Goal: Transaction & Acquisition: Purchase product/service

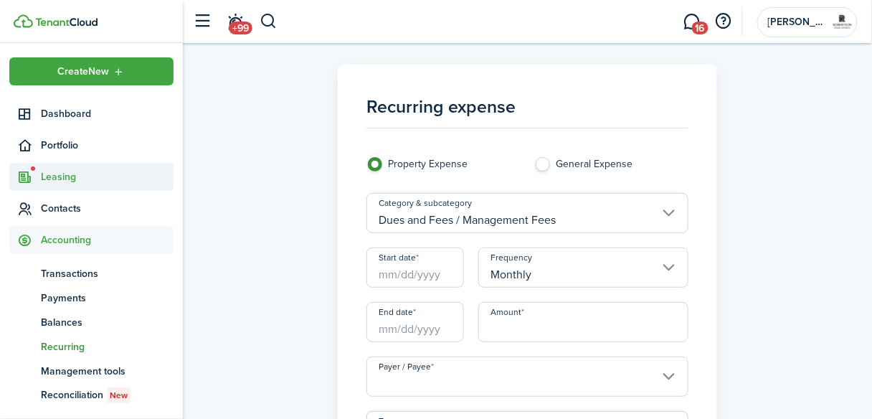
scroll to position [42, 0]
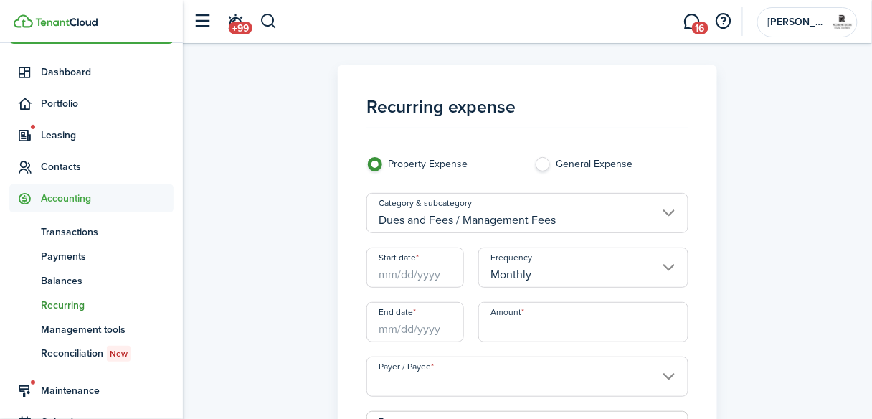
click at [49, 24] on img at bounding box center [66, 22] width 62 height 9
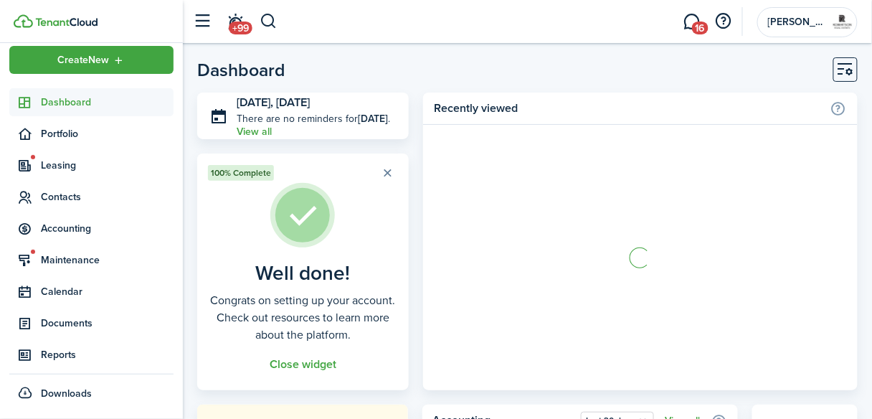
scroll to position [11, 0]
click at [46, 95] on span "Dashboard" at bounding box center [107, 102] width 133 height 15
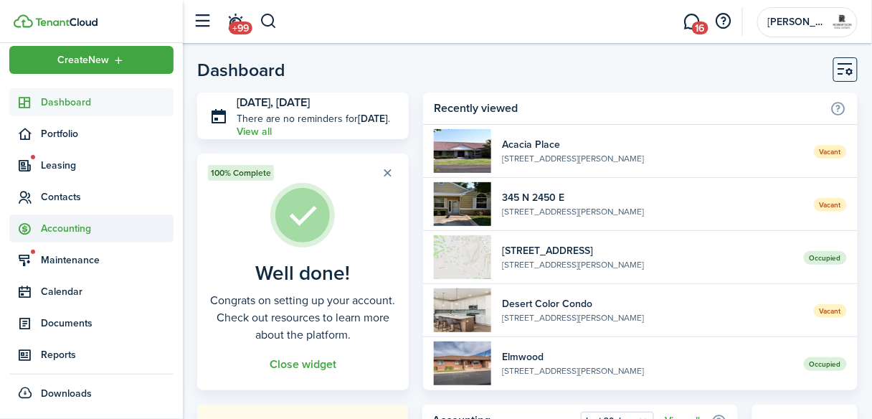
click at [90, 227] on span "Accounting" at bounding box center [107, 228] width 133 height 15
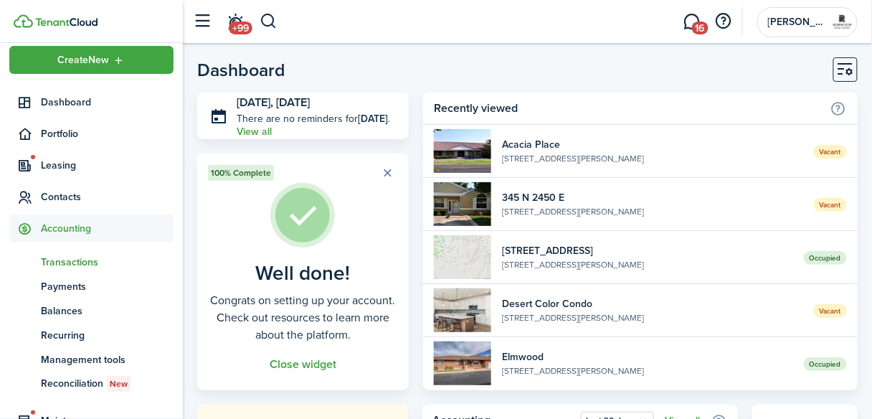
click at [80, 262] on span "Transactions" at bounding box center [107, 262] width 133 height 15
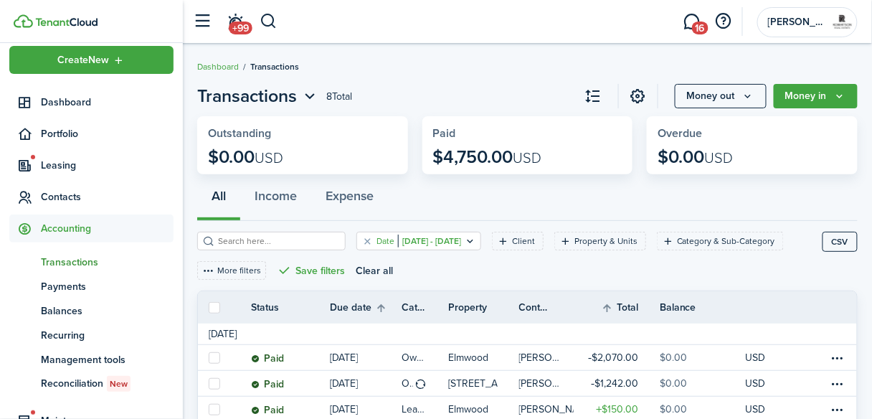
click at [476, 240] on icon "Open filter" at bounding box center [470, 240] width 12 height 11
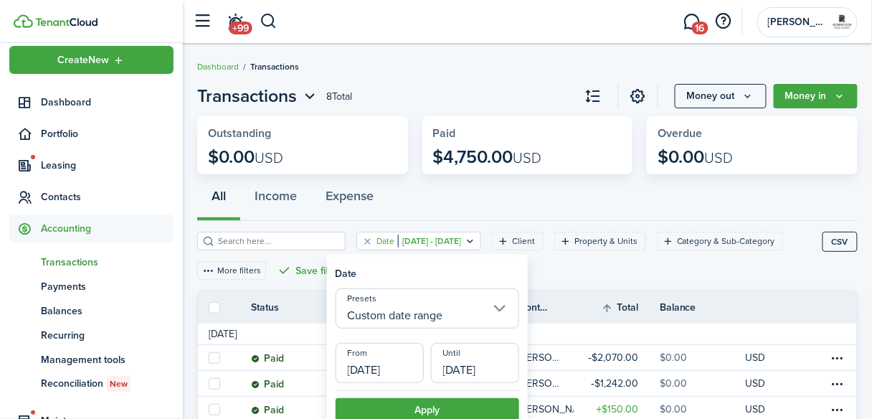
click at [497, 313] on input "Custom date range" at bounding box center [428, 308] width 184 height 40
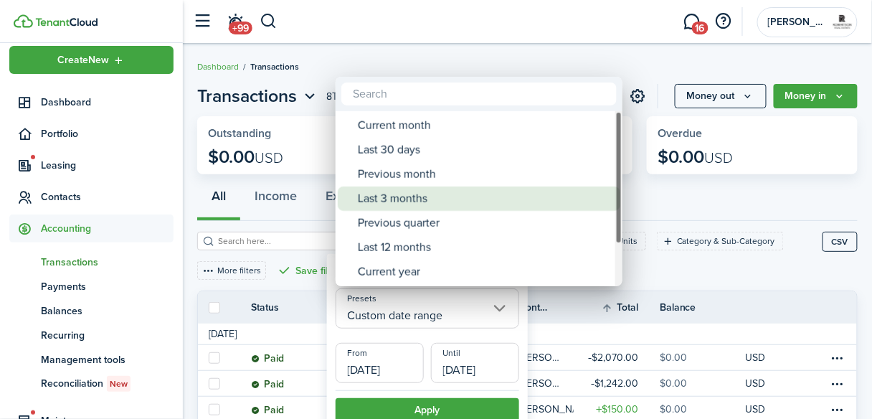
click at [413, 203] on div "Last 3 months" at bounding box center [485, 199] width 254 height 24
type input "Last 3 months"
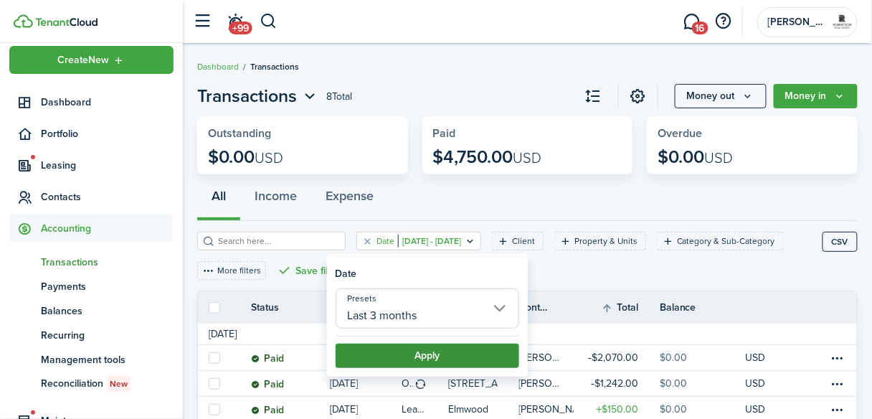
click at [394, 347] on button "Apply" at bounding box center [428, 356] width 184 height 24
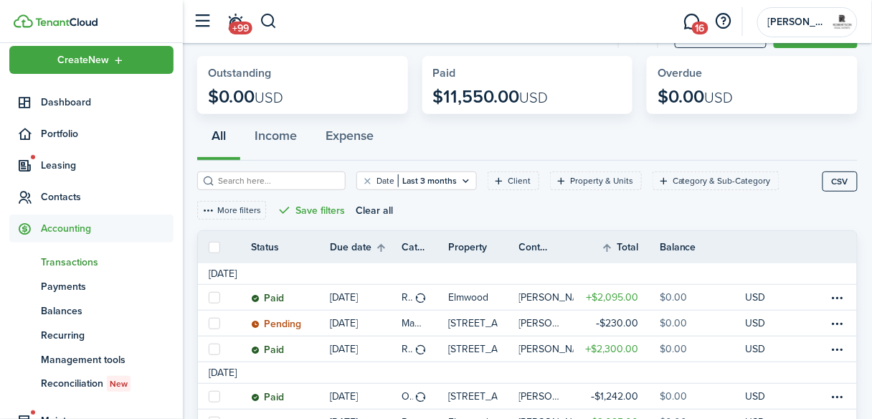
scroll to position [115, 0]
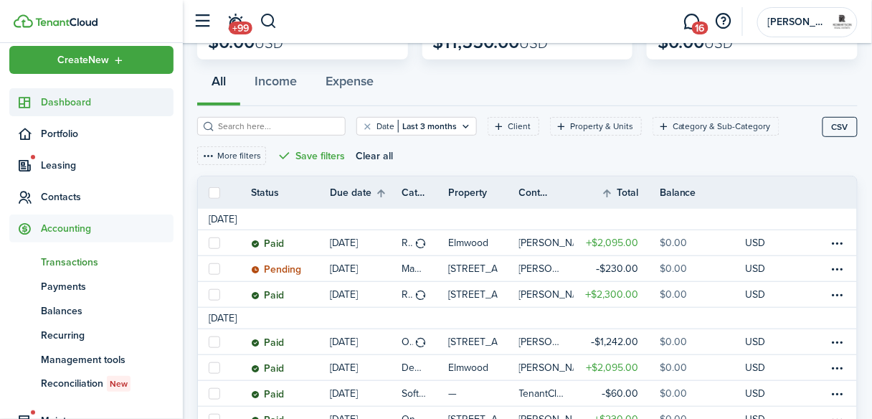
click at [62, 103] on span "Dashboard" at bounding box center [107, 102] width 133 height 15
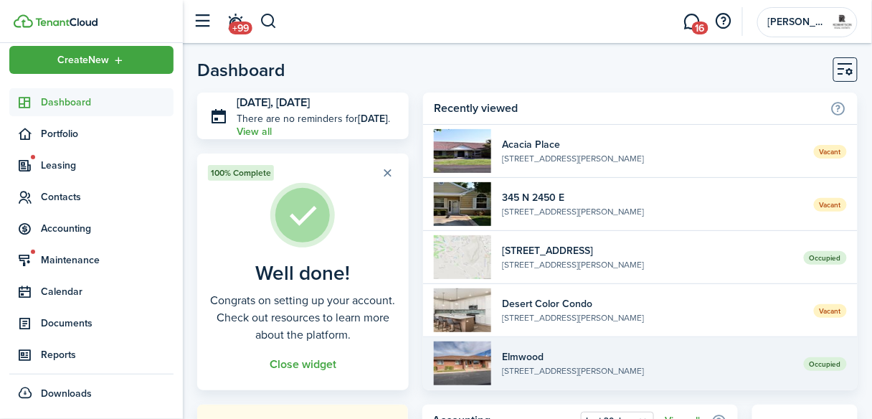
click at [539, 359] on widget-list-item-title "Elmwood" at bounding box center [647, 356] width 291 height 15
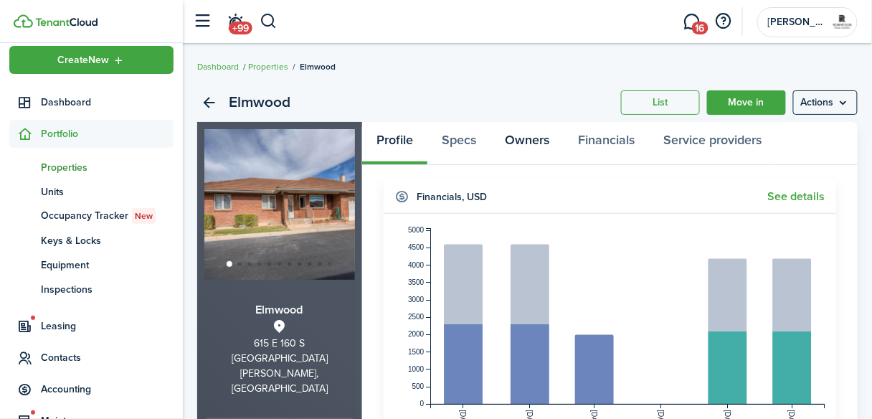
click at [533, 144] on link "Owners" at bounding box center [527, 143] width 73 height 43
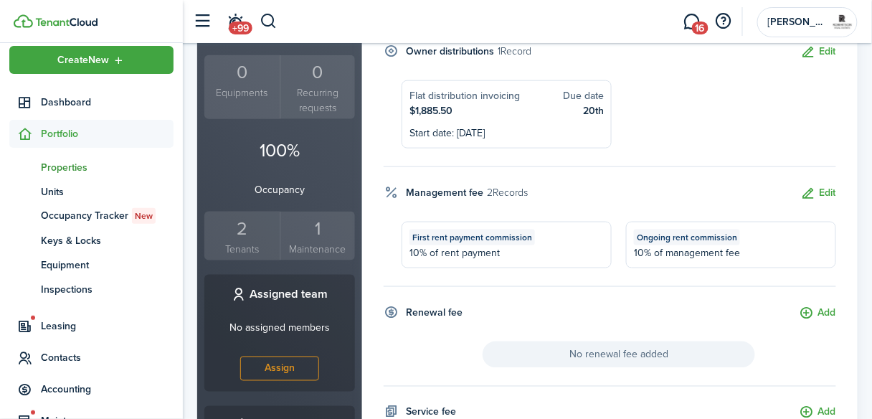
scroll to position [356, 0]
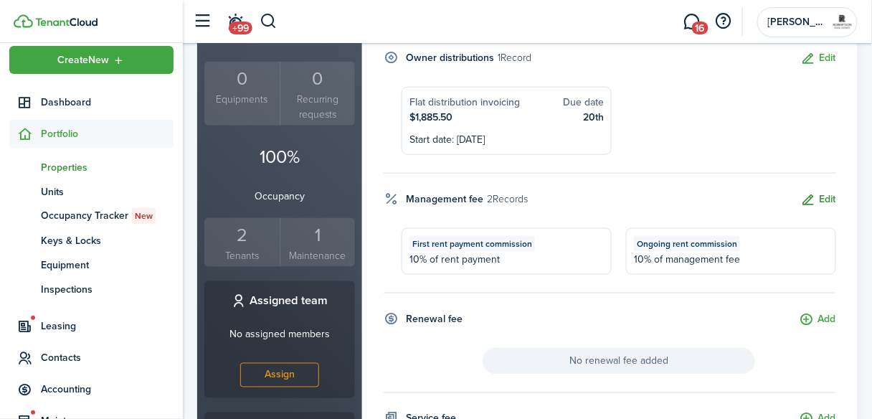
click at [832, 192] on button "Edit" at bounding box center [818, 200] width 35 height 17
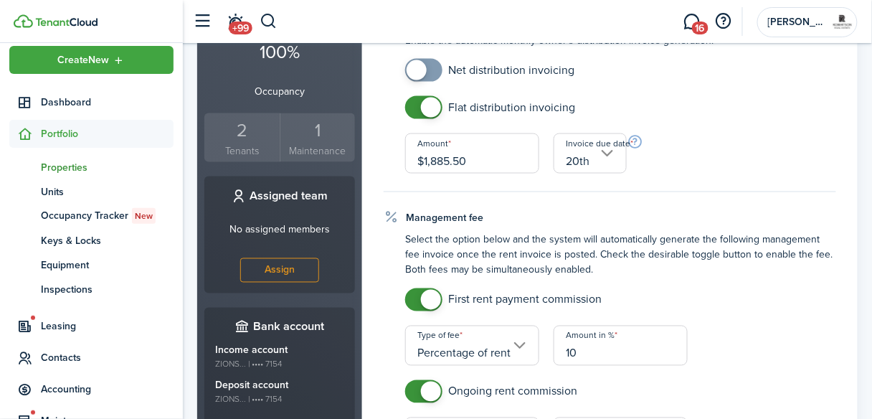
scroll to position [458, 0]
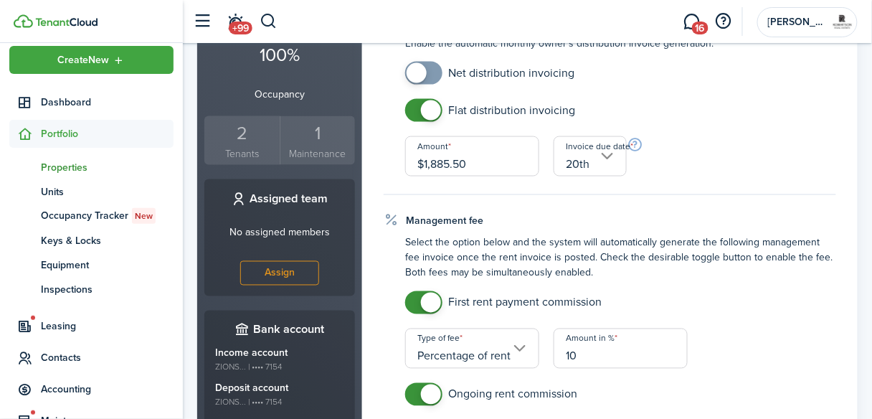
click at [840, 200] on panel-main-body "Assigned owners Add owner(s) to keep track of their properties, share reports, …" at bounding box center [610, 281] width 496 height 1119
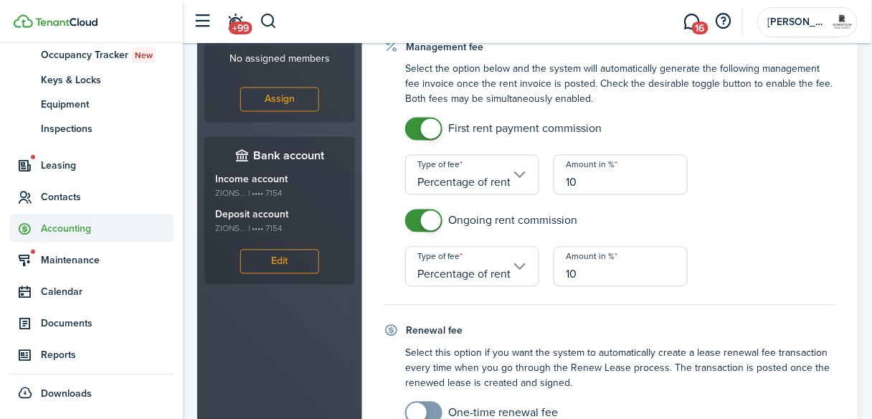
scroll to position [172, 0]
click at [67, 229] on span "Accounting" at bounding box center [107, 228] width 133 height 15
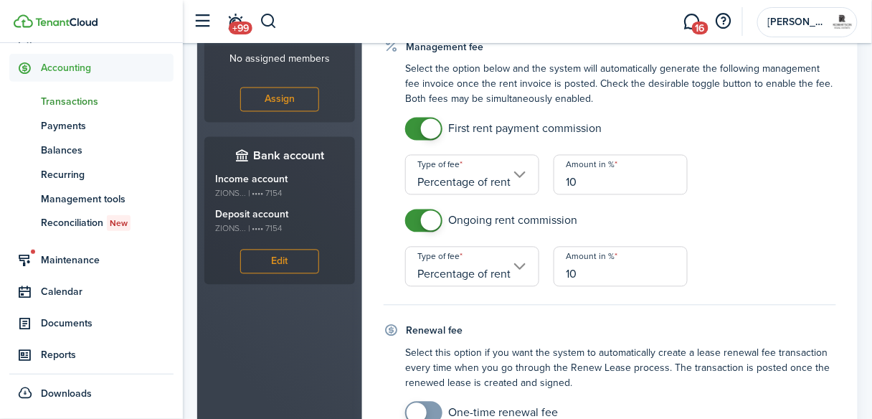
click at [72, 101] on span "Transactions" at bounding box center [107, 101] width 133 height 15
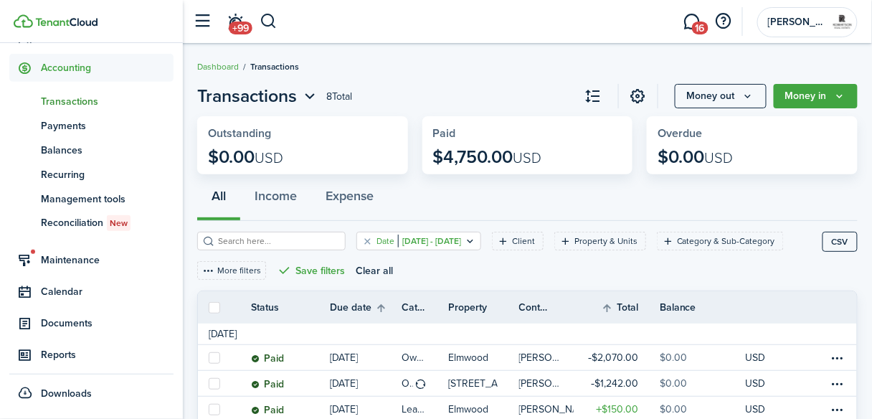
click at [476, 238] on icon "Open filter" at bounding box center [470, 240] width 12 height 11
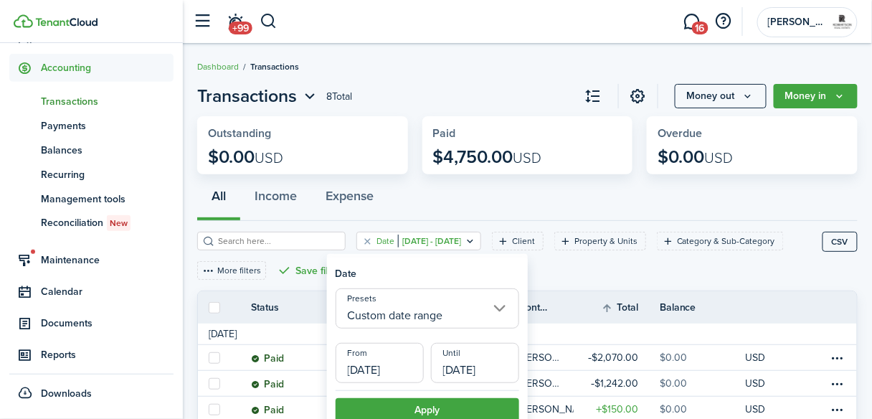
click at [499, 309] on input "Custom date range" at bounding box center [428, 308] width 184 height 40
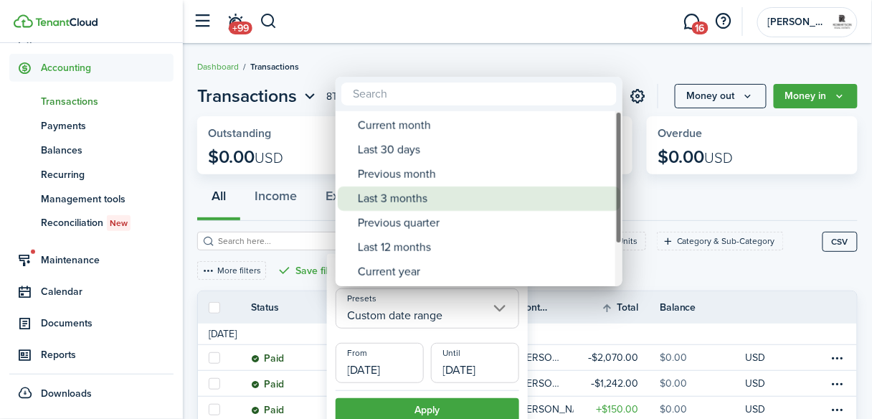
click at [402, 201] on div "Last 3 months" at bounding box center [485, 199] width 254 height 24
type input "Last 3 months"
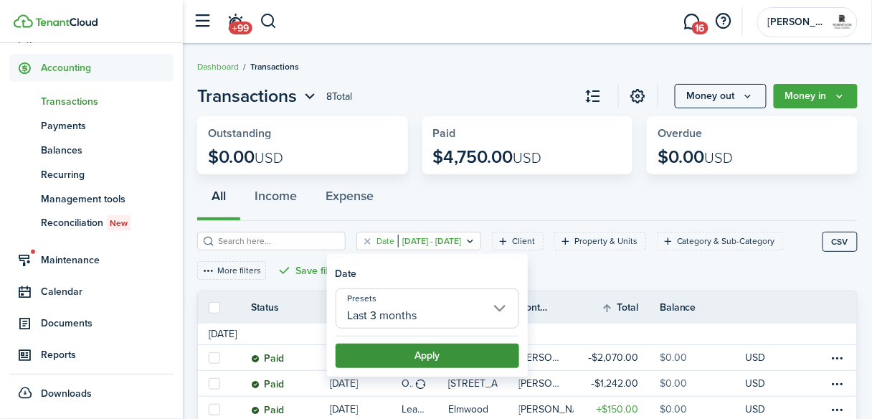
click at [425, 361] on button "Apply" at bounding box center [428, 356] width 184 height 24
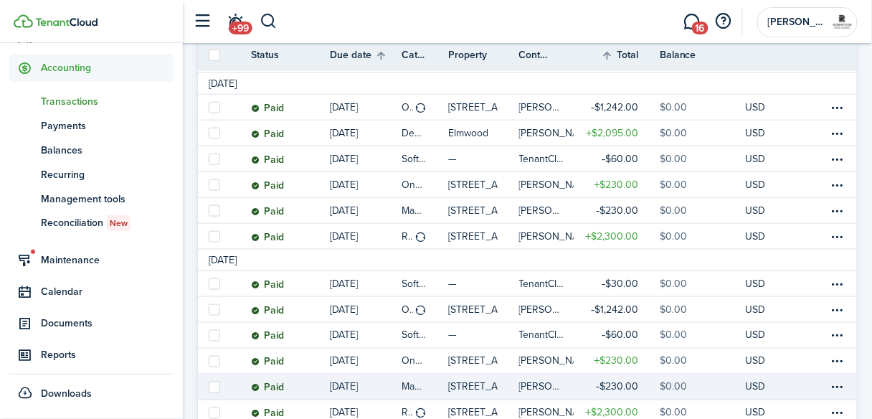
scroll to position [344, 0]
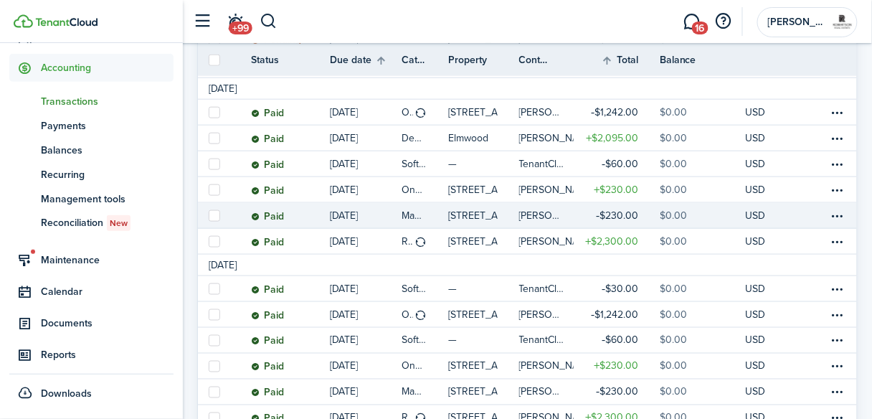
click at [354, 218] on p "[DATE]" at bounding box center [344, 215] width 28 height 15
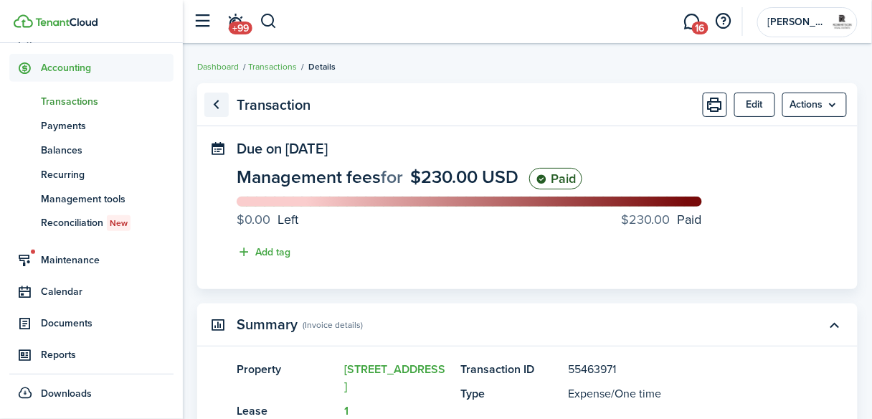
click at [217, 106] on link "Go back" at bounding box center [216, 105] width 24 height 24
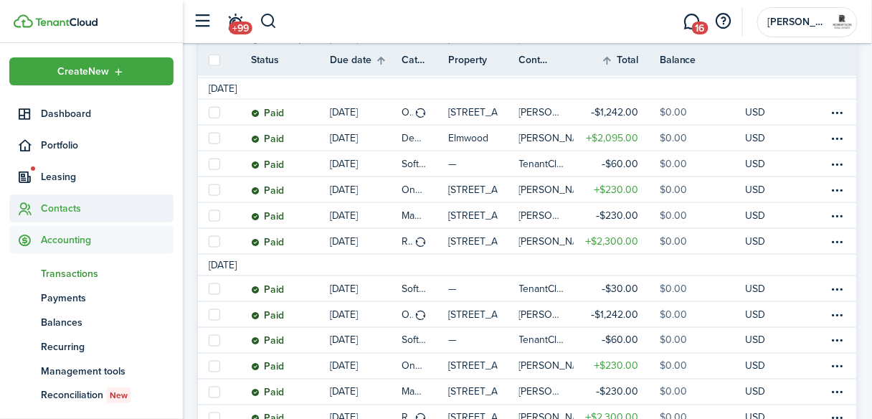
click at [71, 207] on span "Contacts" at bounding box center [107, 208] width 133 height 15
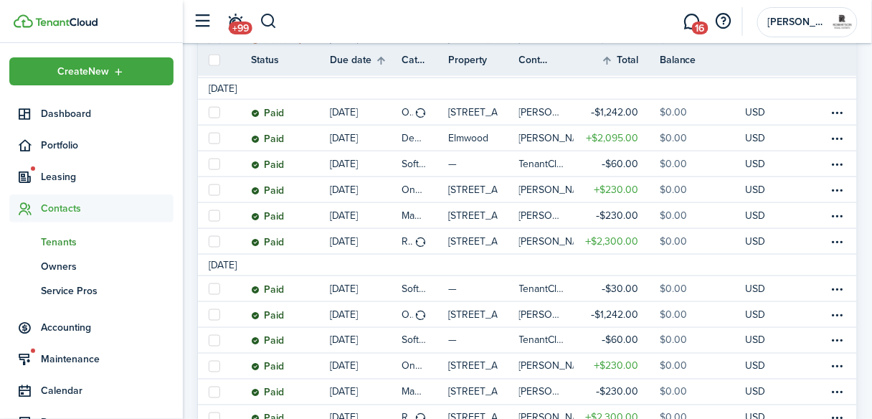
click at [65, 243] on span "Tenants" at bounding box center [107, 242] width 133 height 15
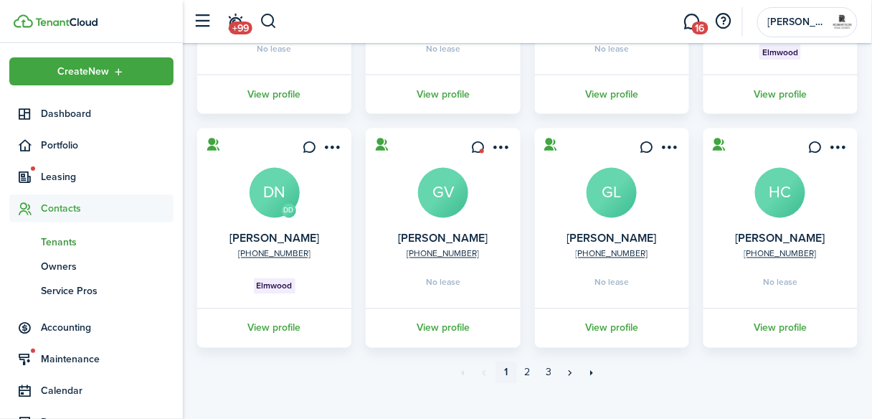
scroll to position [511, 0]
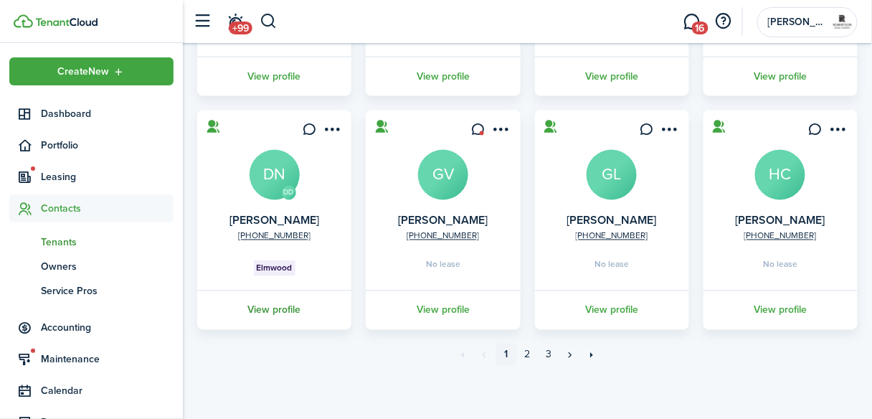
click at [284, 311] on link "View profile" at bounding box center [274, 310] width 159 height 39
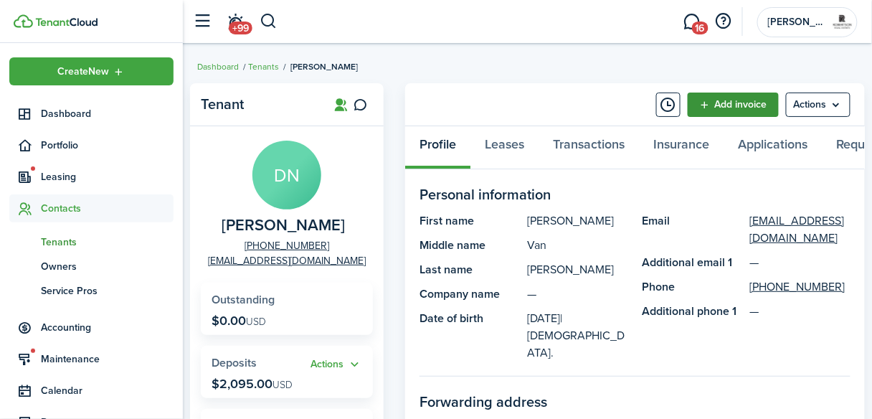
click at [701, 108] on link "Add invoice" at bounding box center [733, 105] width 91 height 24
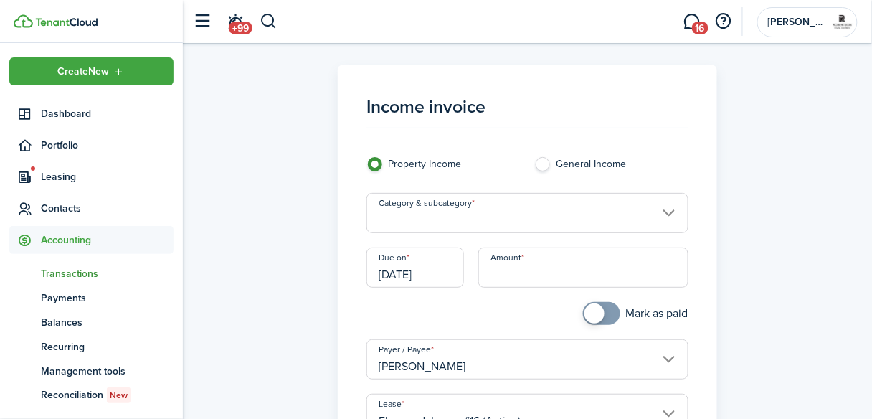
click at [669, 217] on input "Category & subcategory" at bounding box center [528, 213] width 322 height 40
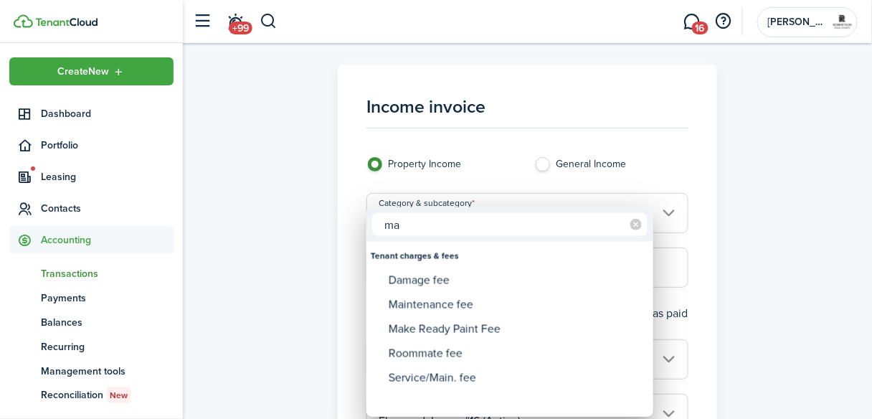
type input "ma"
click at [683, 165] on div at bounding box center [436, 209] width 1102 height 649
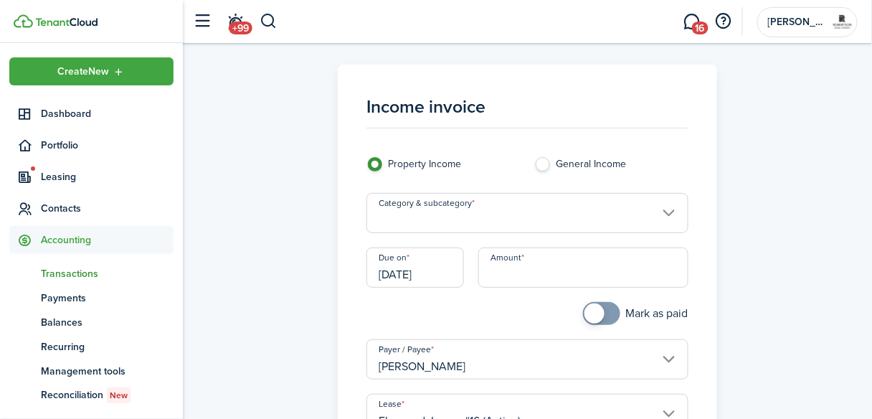
click at [543, 160] on label "General Income" at bounding box center [612, 168] width 154 height 22
radio input "false"
radio input "true"
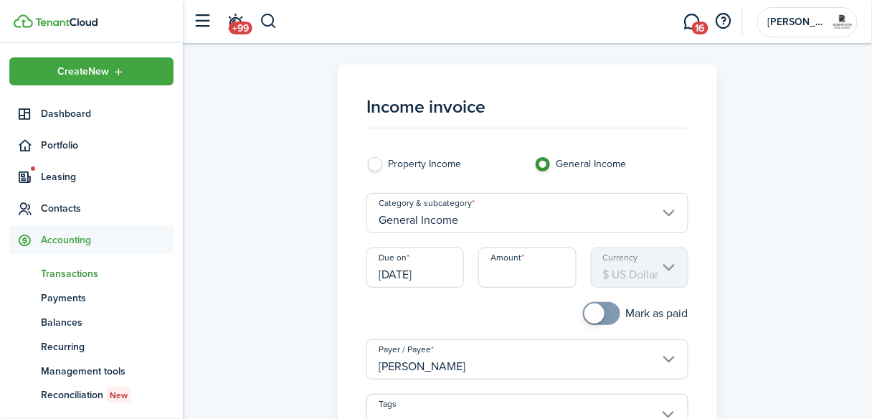
click at [666, 210] on input "General Income" at bounding box center [528, 213] width 322 height 40
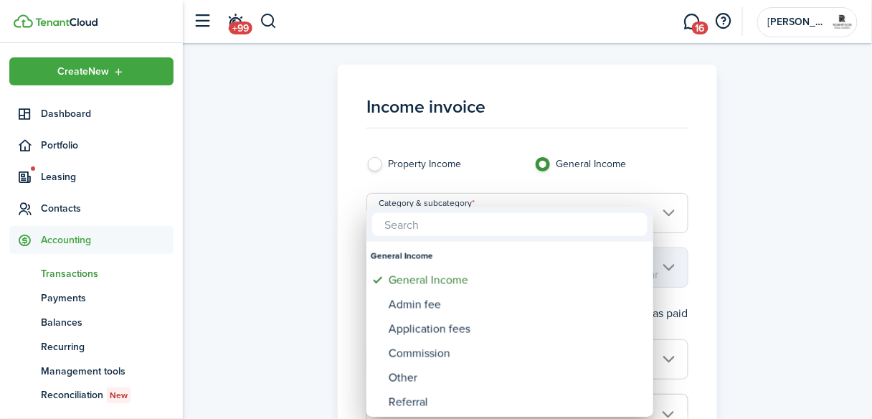
click at [679, 154] on div at bounding box center [436, 209] width 1102 height 649
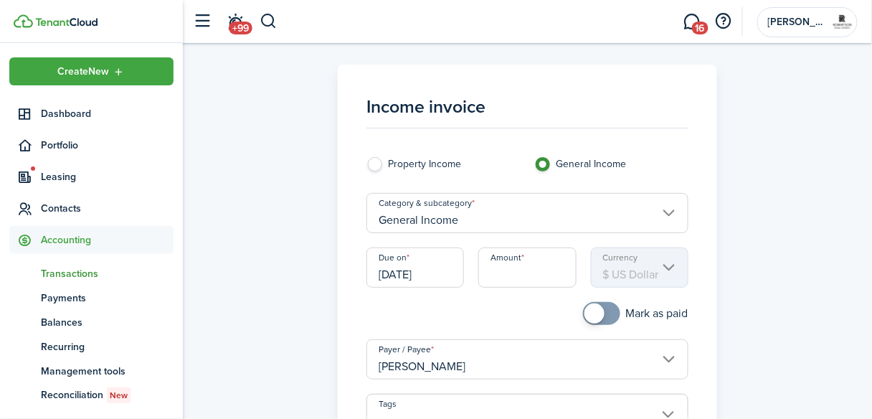
click at [377, 164] on label "Property Income" at bounding box center [444, 168] width 154 height 22
radio input "true"
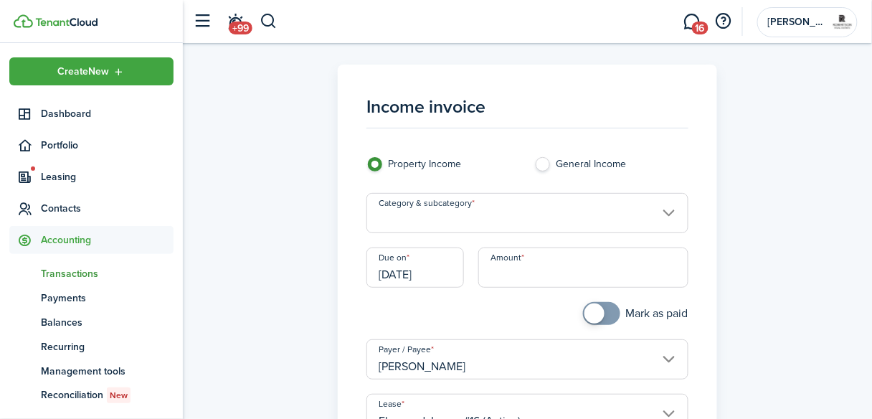
click at [672, 212] on input "Category & subcategory" at bounding box center [528, 213] width 322 height 40
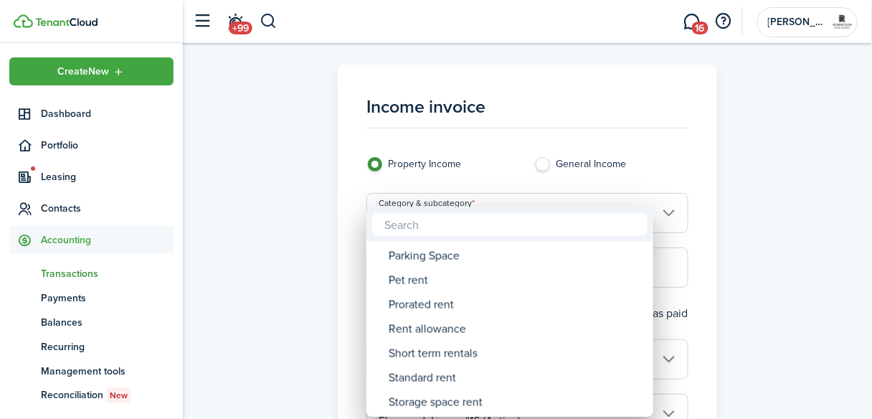
click at [704, 154] on div at bounding box center [436, 209] width 1102 height 649
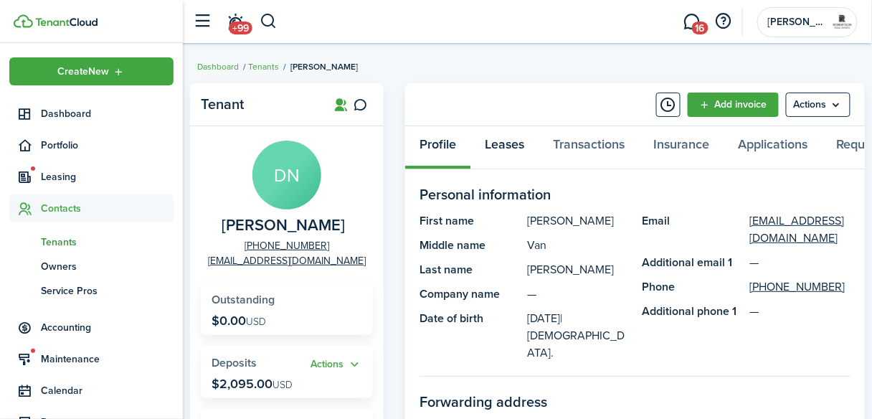
click at [512, 145] on link "Leases" at bounding box center [505, 147] width 68 height 43
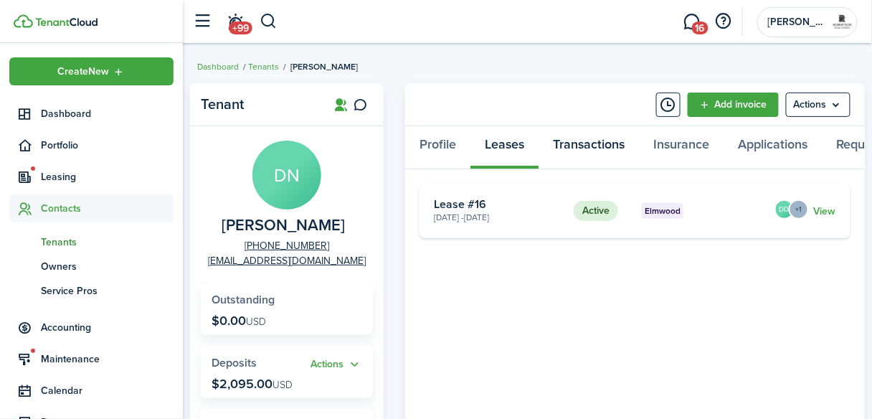
click at [577, 145] on link "Transactions" at bounding box center [589, 147] width 100 height 43
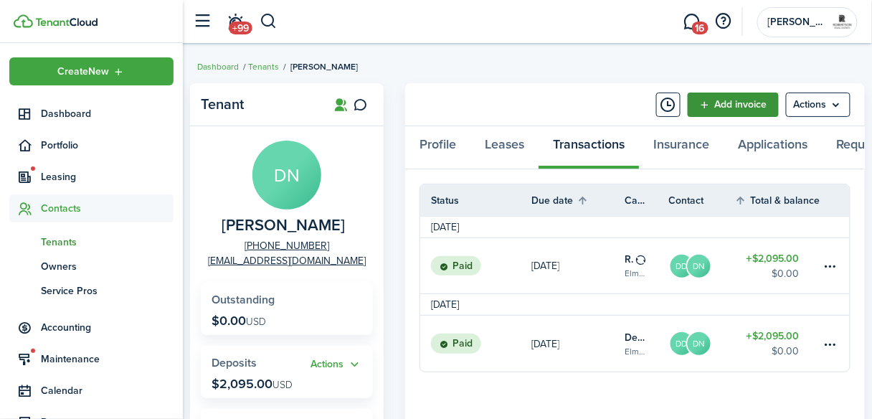
click at [712, 116] on link "Add invoice" at bounding box center [733, 105] width 91 height 24
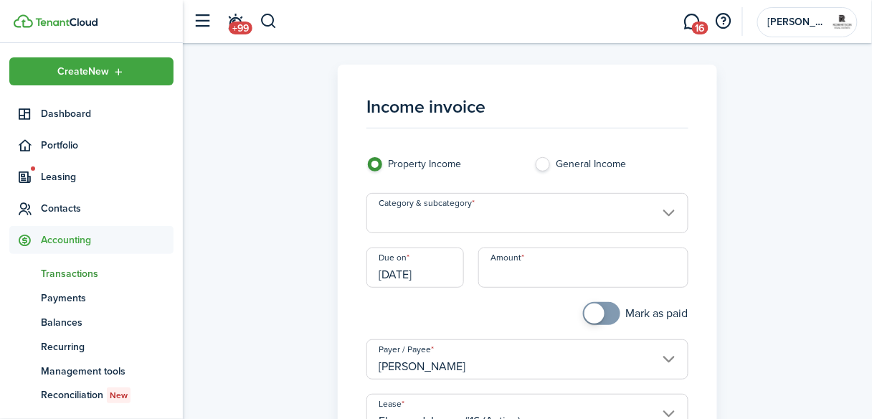
click at [669, 221] on input "Category & subcategory" at bounding box center [528, 213] width 322 height 40
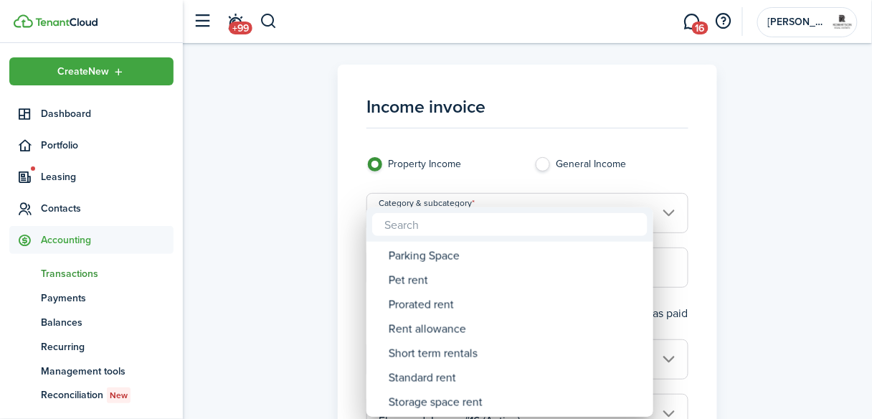
click at [692, 142] on div at bounding box center [436, 209] width 1102 height 649
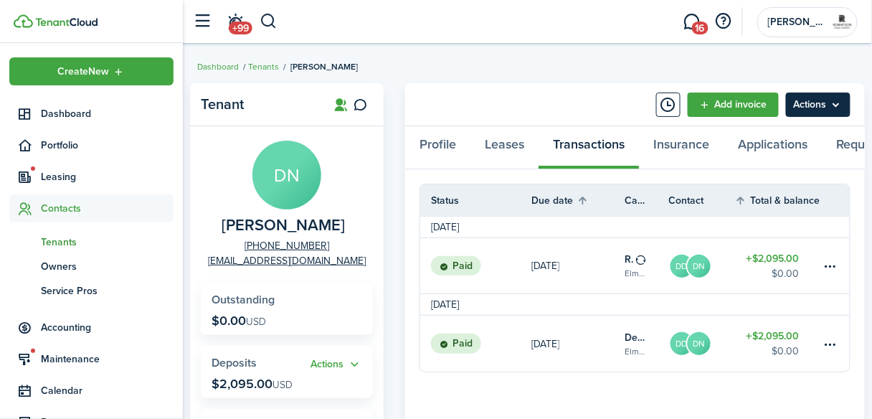
click at [846, 110] on menu-btn "Actions" at bounding box center [818, 105] width 65 height 24
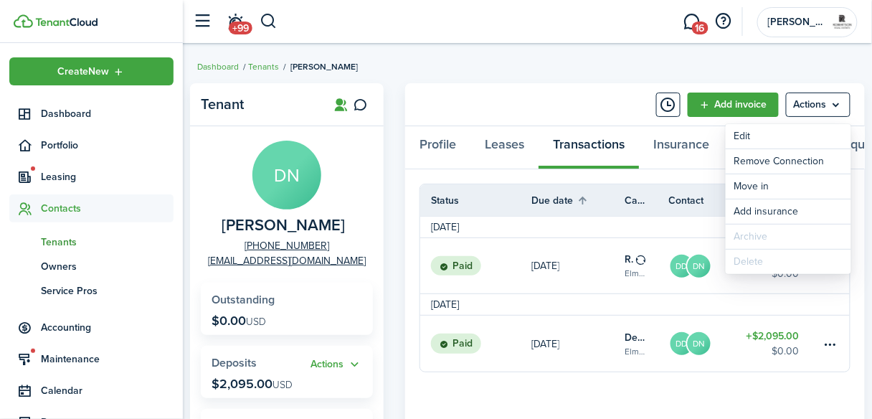
click at [507, 65] on breadcrumb "Dashboard Tenants [PERSON_NAME]" at bounding box center [527, 59] width 661 height 33
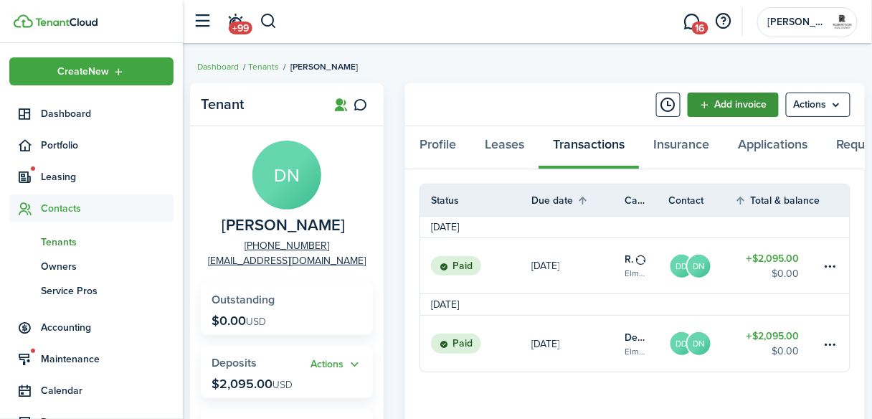
click at [723, 108] on link "Add invoice" at bounding box center [733, 105] width 91 height 24
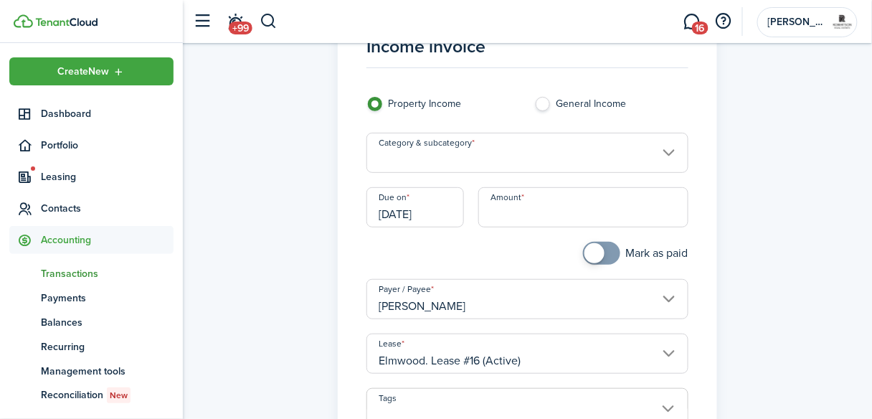
scroll to position [172, 0]
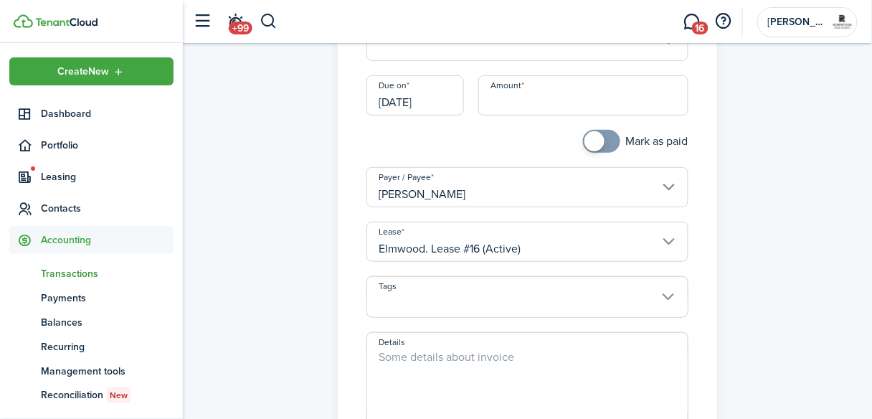
click at [666, 184] on input "[PERSON_NAME]" at bounding box center [528, 187] width 322 height 40
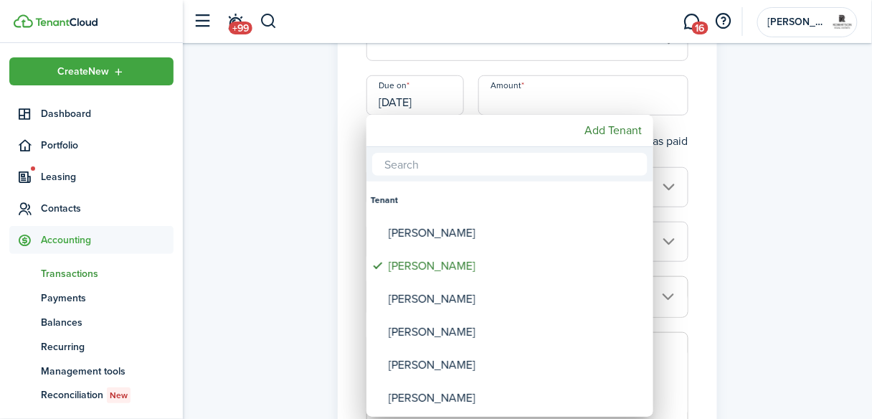
click at [705, 117] on div at bounding box center [436, 209] width 1102 height 649
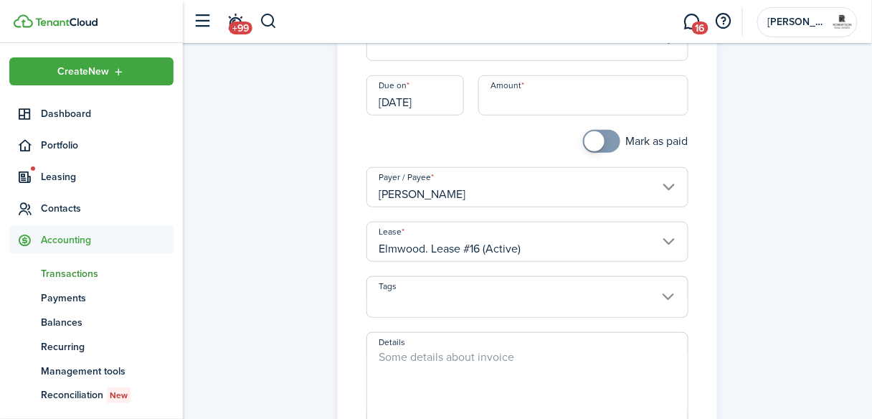
drag, startPoint x: 673, startPoint y: 191, endPoint x: 677, endPoint y: 204, distance: 14.3
click at [677, 204] on input "[PERSON_NAME]" at bounding box center [528, 187] width 322 height 40
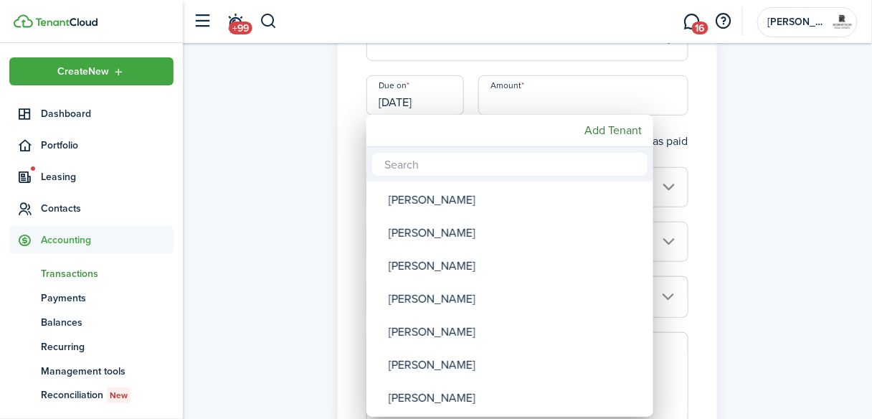
click at [704, 115] on div at bounding box center [436, 209] width 1102 height 649
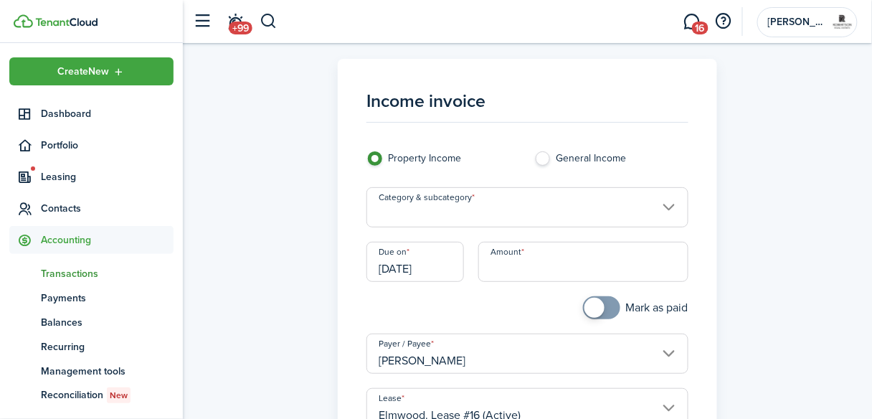
scroll to position [0, 0]
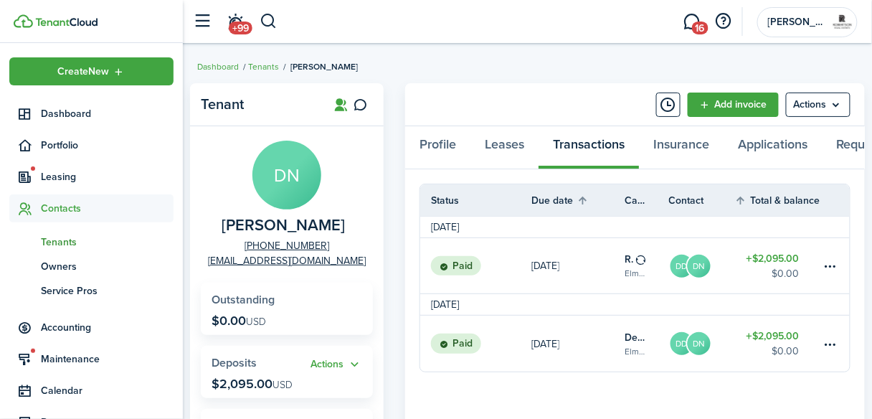
click at [499, 72] on breadcrumb "Dashboard Tenants [PERSON_NAME]" at bounding box center [527, 59] width 661 height 33
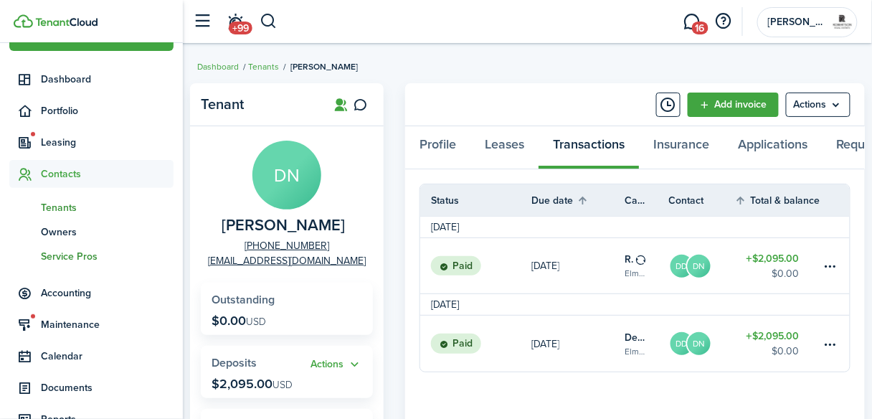
scroll to position [99, 0]
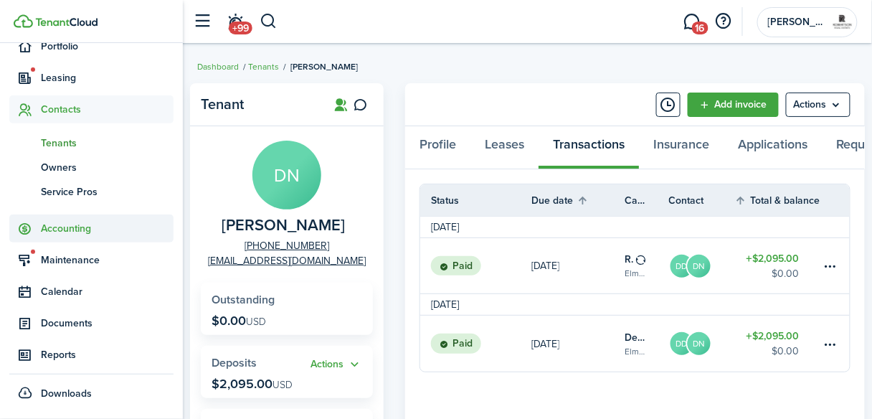
click at [88, 234] on span "Accounting" at bounding box center [107, 228] width 133 height 15
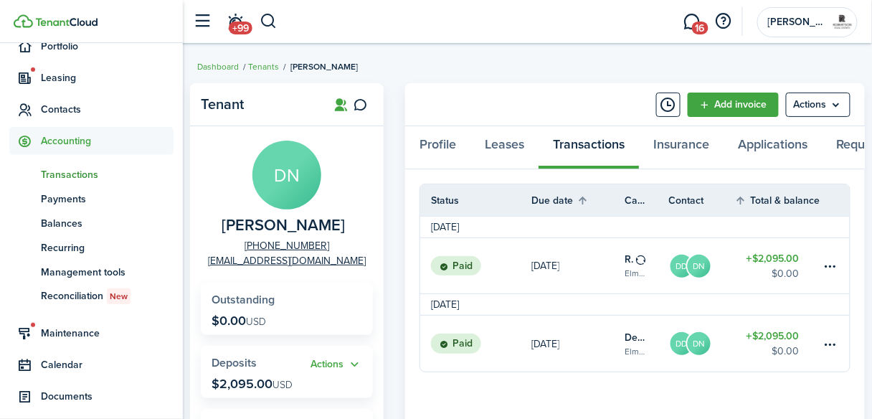
click at [67, 178] on span "Transactions" at bounding box center [107, 174] width 133 height 15
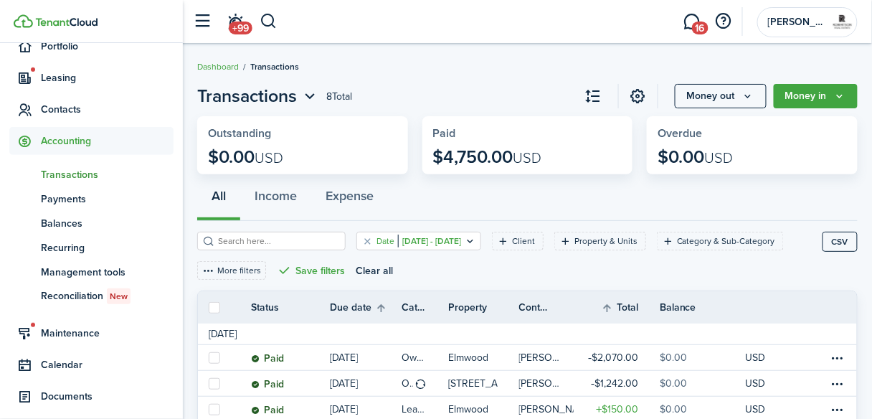
click at [476, 243] on icon "Open filter" at bounding box center [470, 240] width 12 height 11
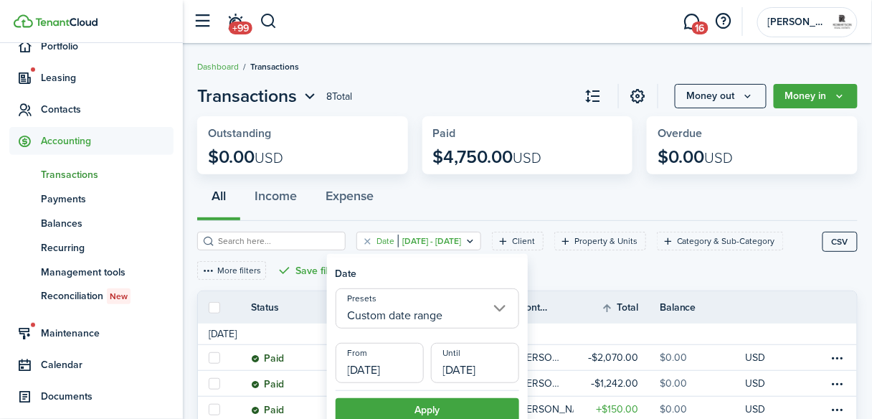
click at [422, 324] on input "Custom date range" at bounding box center [428, 308] width 184 height 40
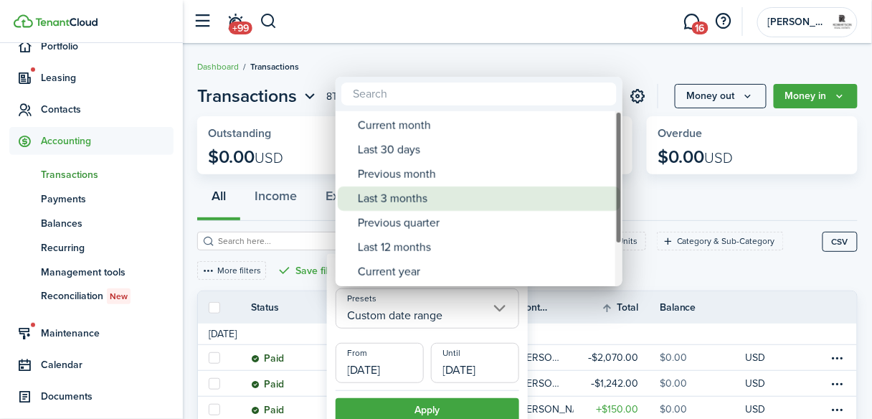
click at [392, 203] on div "Last 3 months" at bounding box center [485, 199] width 254 height 24
type input "Last 3 months"
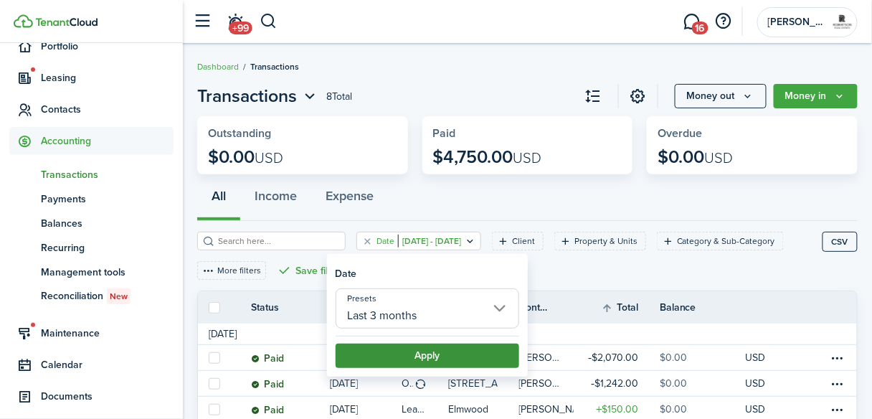
click at [402, 354] on button "Apply" at bounding box center [428, 356] width 184 height 24
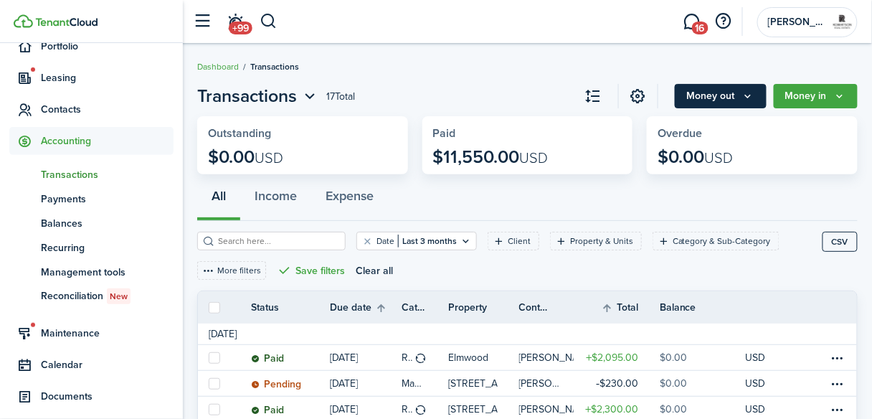
click at [752, 98] on icon "Money out" at bounding box center [749, 95] width 12 height 11
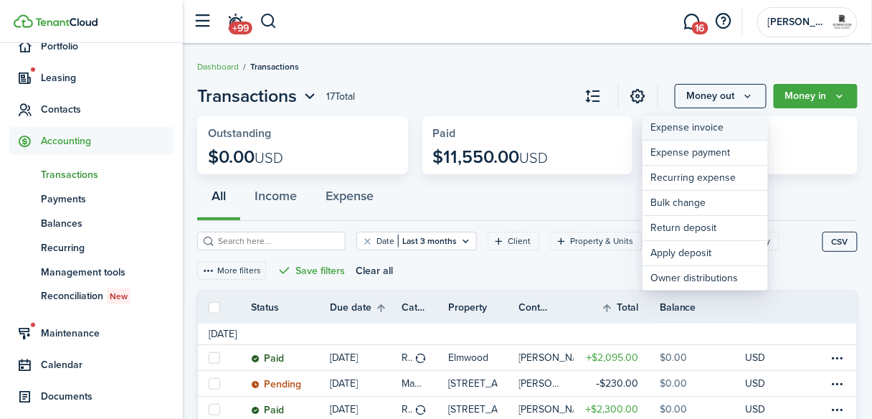
click at [725, 130] on link "Expense invoice" at bounding box center [706, 128] width 126 height 25
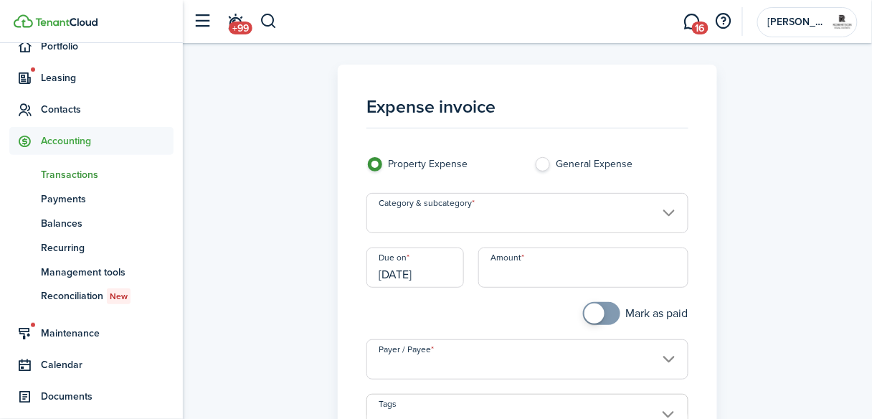
click at [668, 213] on input "Category & subcategory" at bounding box center [528, 213] width 322 height 40
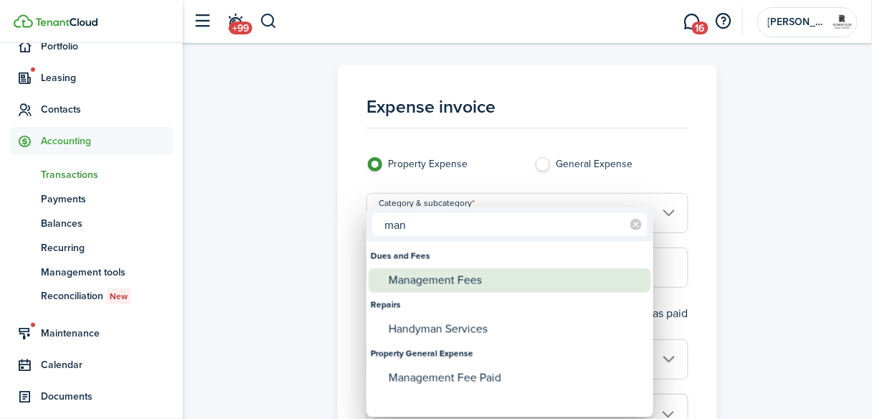
type input "man"
click at [470, 279] on div "Management Fees" at bounding box center [516, 280] width 254 height 24
type input "Dues and Fees / Management Fees"
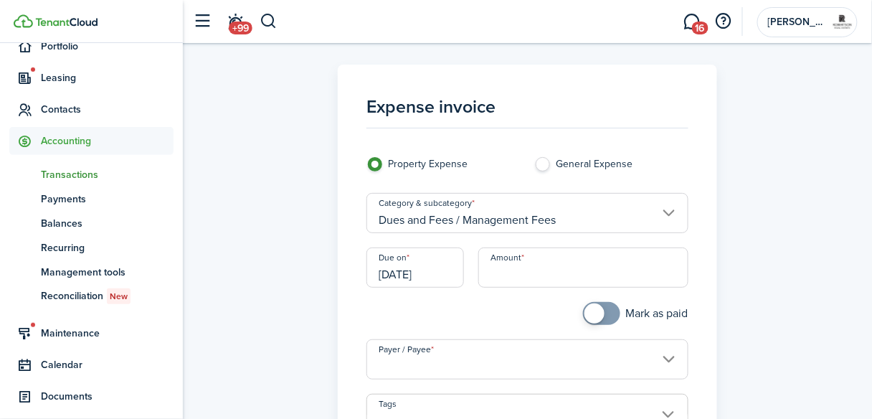
click at [551, 268] on input "Amount" at bounding box center [584, 268] width 210 height 40
click at [516, 364] on input "Payer / Payee" at bounding box center [528, 359] width 322 height 40
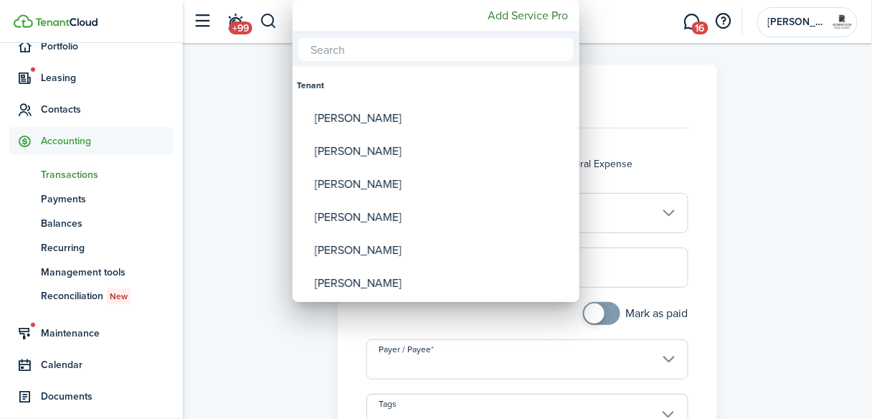
type input "$20.00"
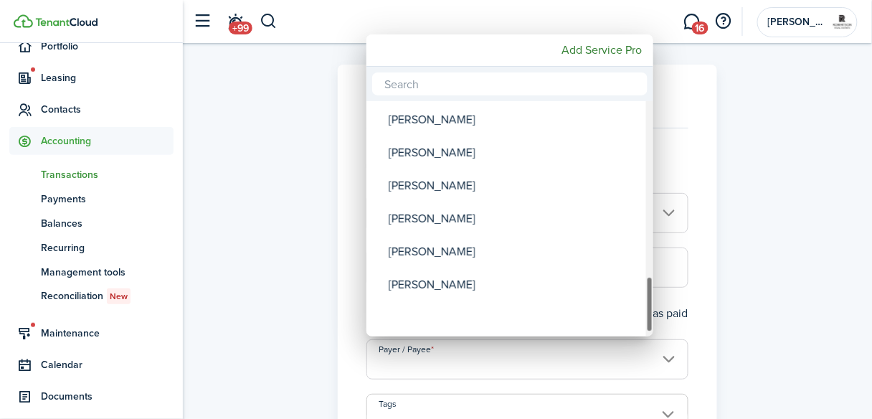
drag, startPoint x: 649, startPoint y: 121, endPoint x: 620, endPoint y: 324, distance: 205.8
click at [620, 324] on mbsc-scrollview-base "Tenant [PERSON_NAME] [PERSON_NAME] [PERSON_NAME] [PERSON_NAME] [PERSON_NAME] [P…" at bounding box center [510, 219] width 287 height 232
click at [702, 164] on div at bounding box center [436, 209] width 1102 height 649
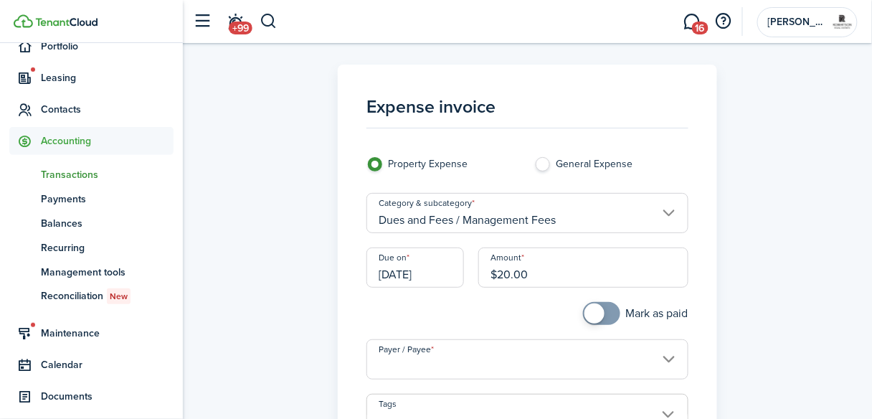
click at [89, 177] on span "Transactions" at bounding box center [107, 174] width 133 height 15
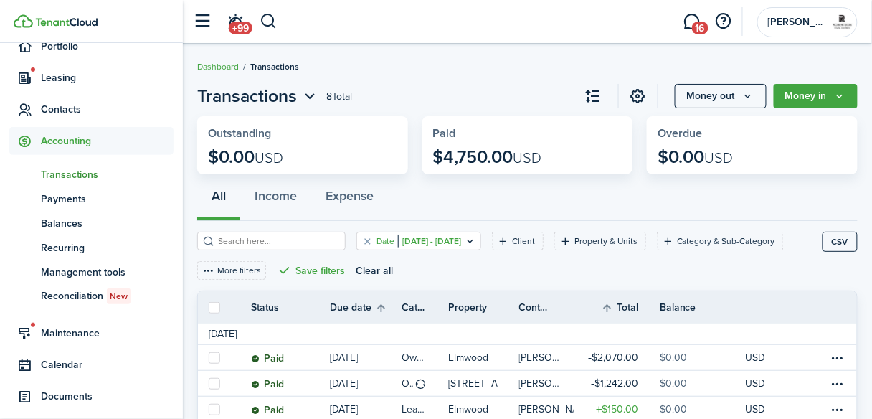
click at [481, 248] on filter-tag "Date [DATE] - [DATE]" at bounding box center [419, 241] width 125 height 19
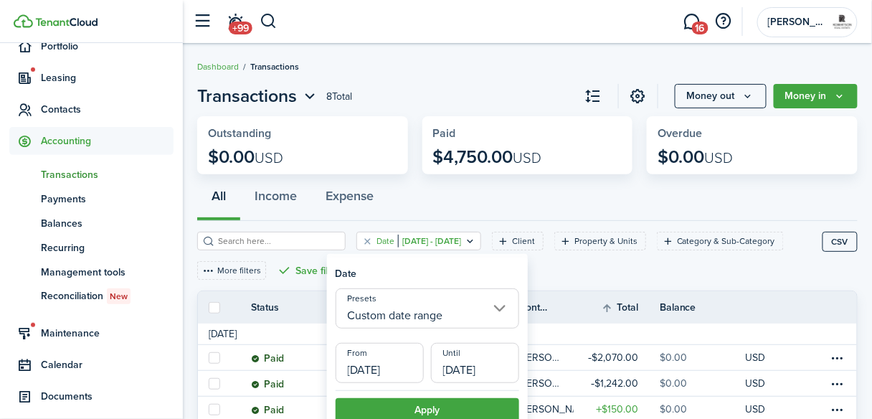
click at [501, 314] on input "Custom date range" at bounding box center [428, 308] width 184 height 40
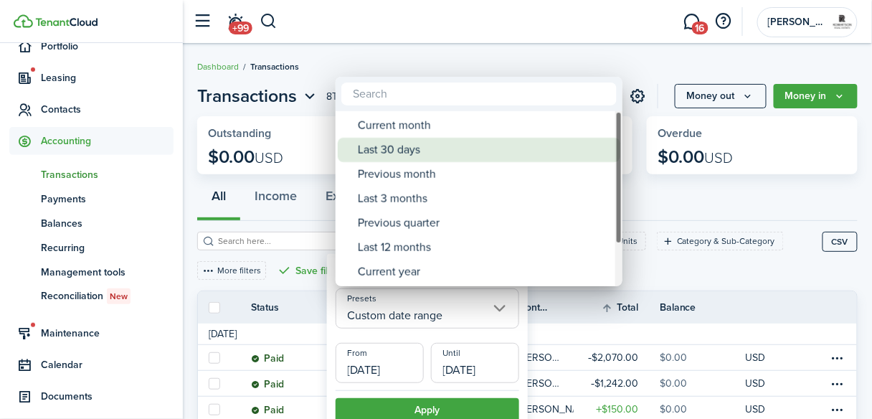
click at [410, 155] on div "Last 30 days" at bounding box center [485, 150] width 254 height 24
type input "Last 30 days"
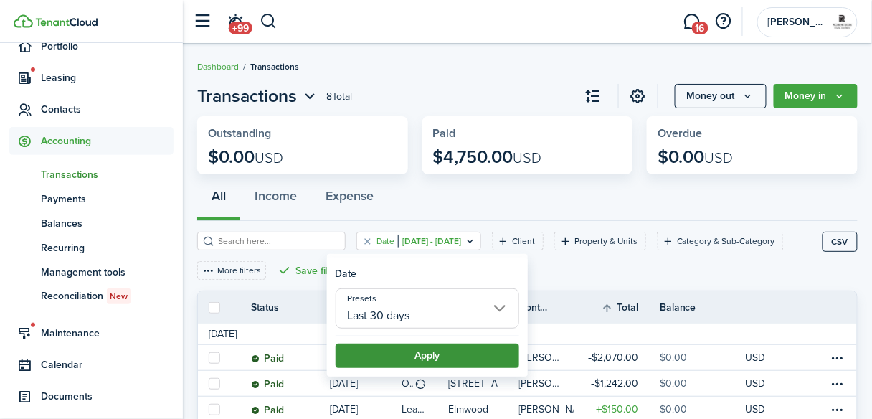
click at [455, 361] on button "Apply" at bounding box center [428, 356] width 184 height 24
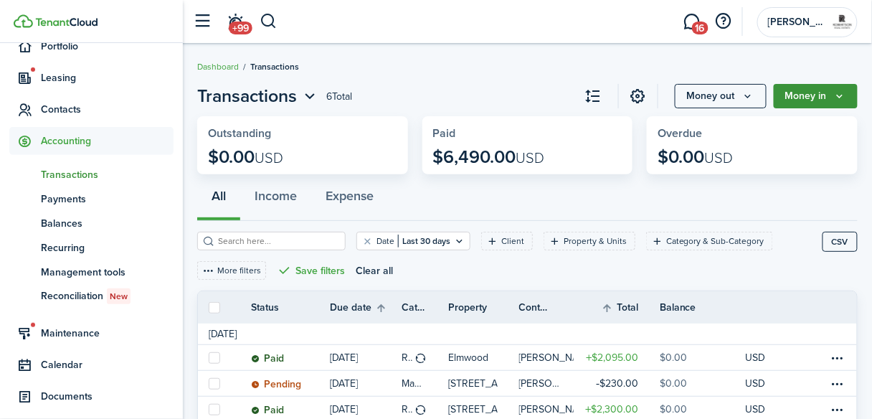
click at [837, 95] on icon "Money in" at bounding box center [840, 95] width 12 height 11
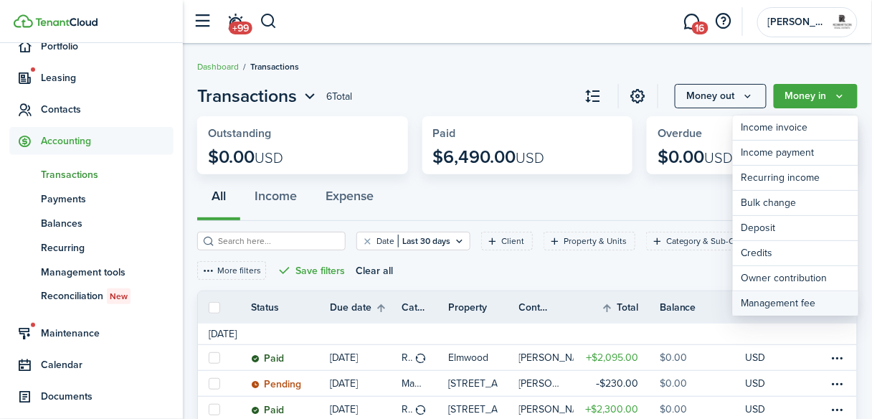
click at [797, 302] on link "Management fee" at bounding box center [796, 303] width 126 height 24
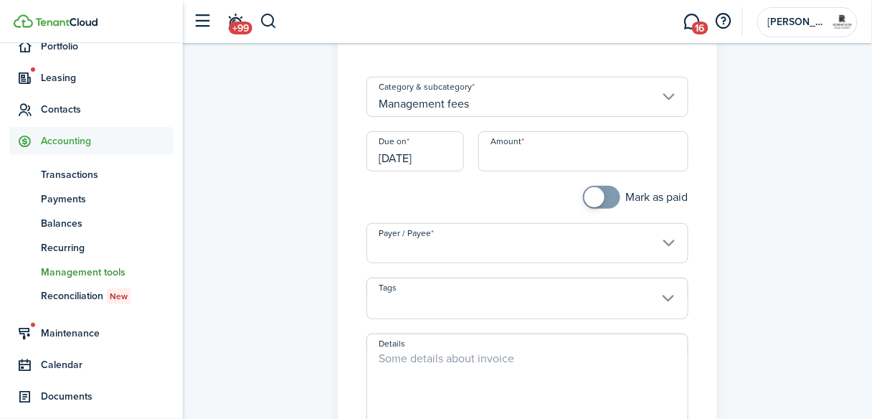
scroll to position [115, 0]
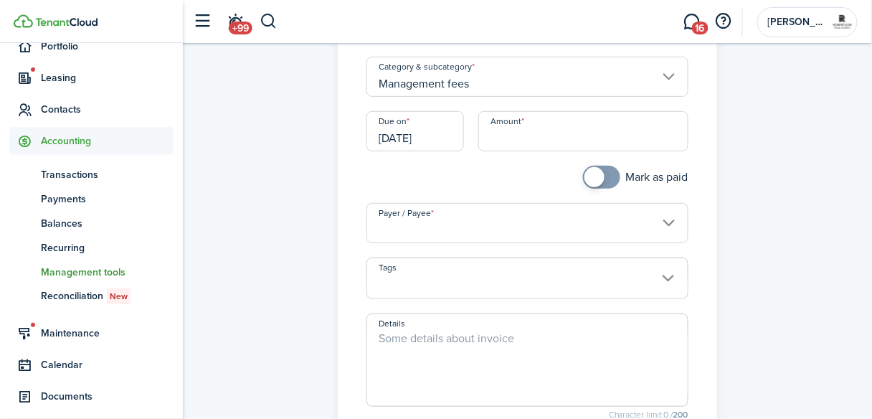
click at [671, 220] on input "Payer / Payee" at bounding box center [528, 223] width 322 height 40
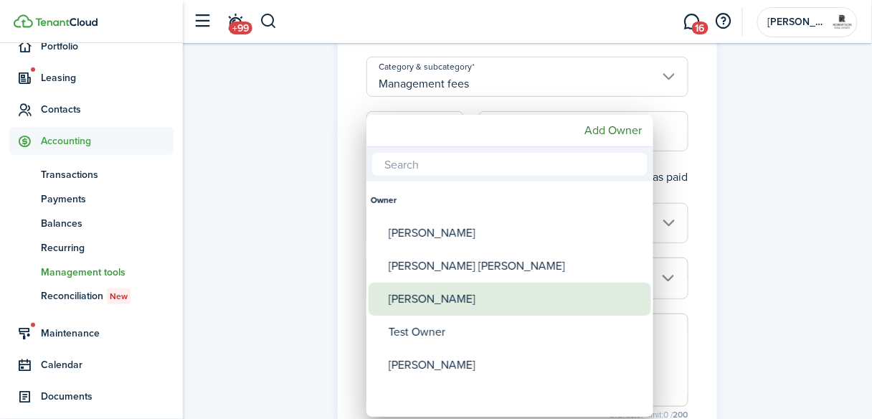
click at [465, 296] on div "[PERSON_NAME]" at bounding box center [516, 299] width 254 height 33
type input "[PERSON_NAME]"
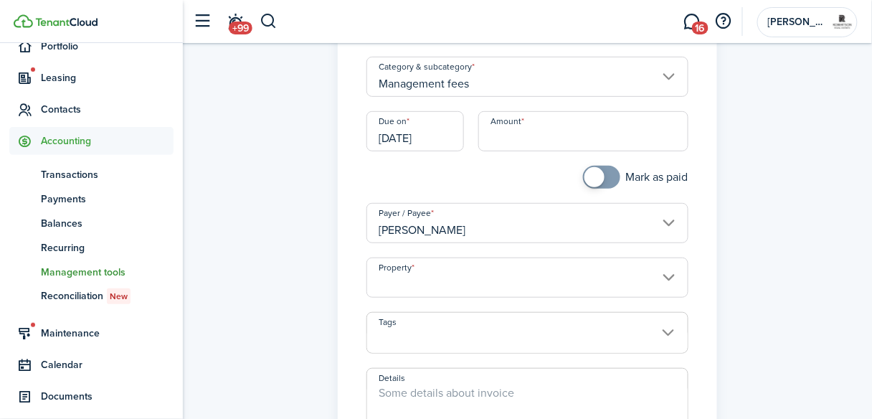
click at [664, 274] on input "Property" at bounding box center [528, 278] width 322 height 40
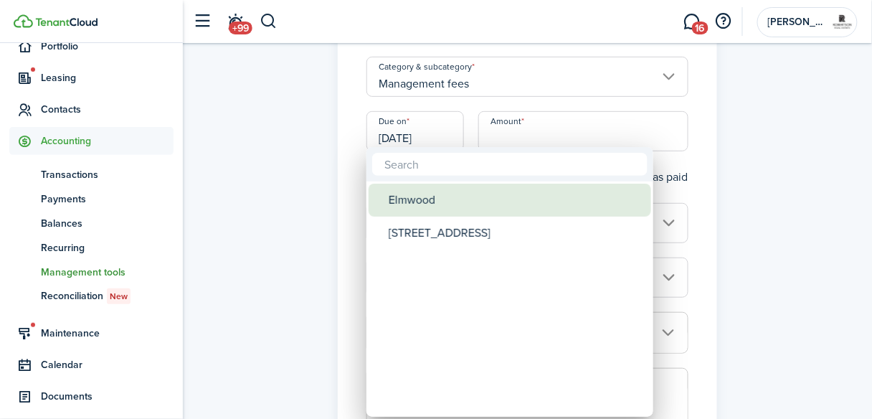
click at [436, 203] on div "Elmwood" at bounding box center [516, 200] width 254 height 33
type input "Elmwood"
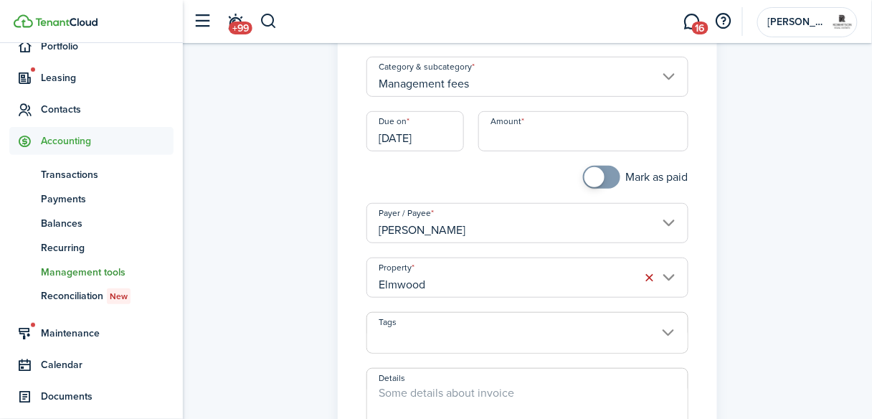
click at [546, 133] on input "Amount" at bounding box center [584, 131] width 210 height 40
type input "$209.50"
click at [471, 164] on div "Due on [DATE]" at bounding box center [415, 138] width 112 height 55
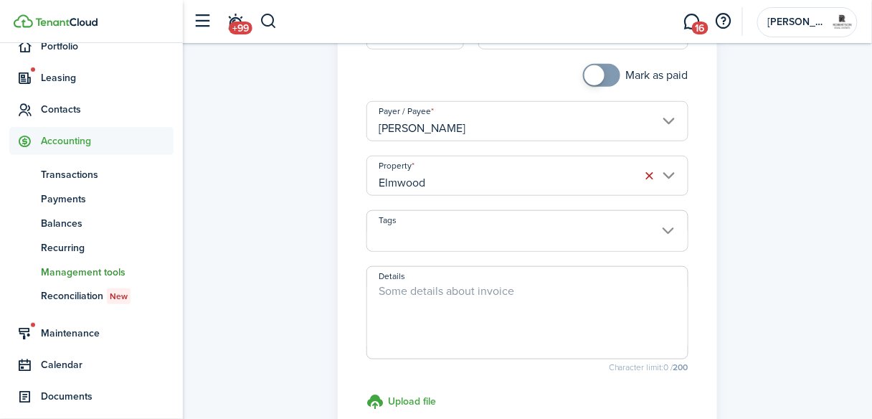
scroll to position [230, 0]
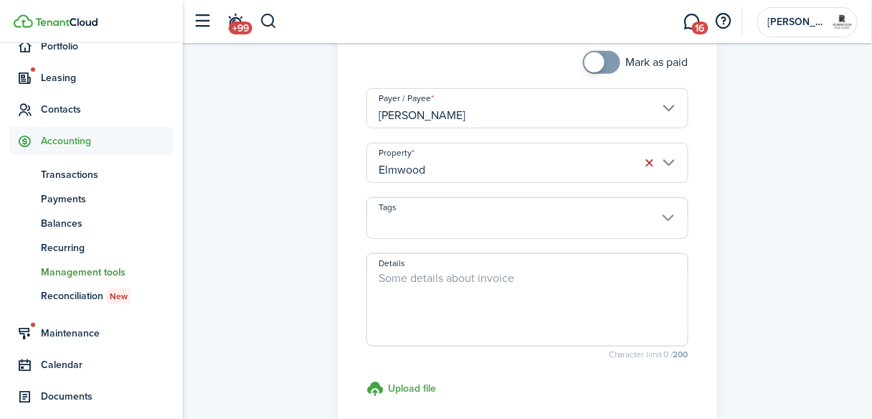
click at [471, 283] on textarea "Details" at bounding box center [527, 304] width 321 height 69
click at [347, 225] on panel-main "Management fees Category & subcategory Management fees Due on [DATE] Amount $20…" at bounding box center [528, 167] width 380 height 664
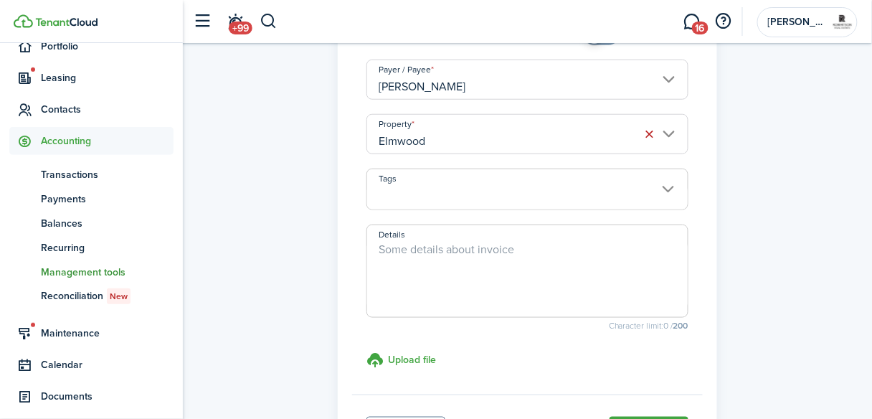
scroll to position [287, 0]
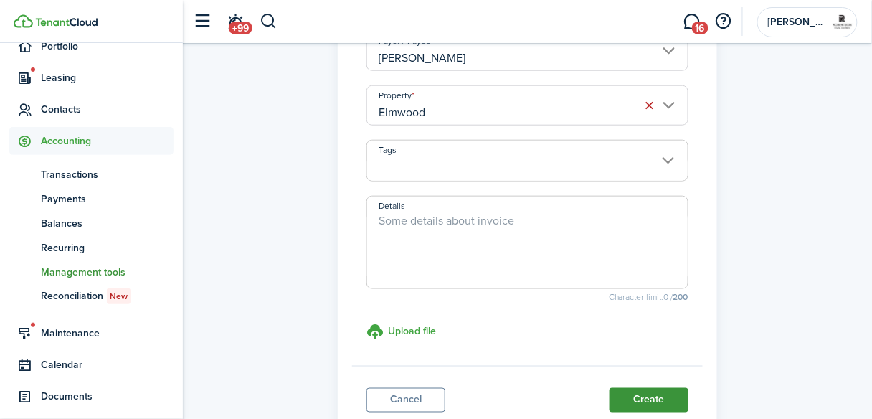
click at [618, 399] on button "Create" at bounding box center [649, 400] width 79 height 24
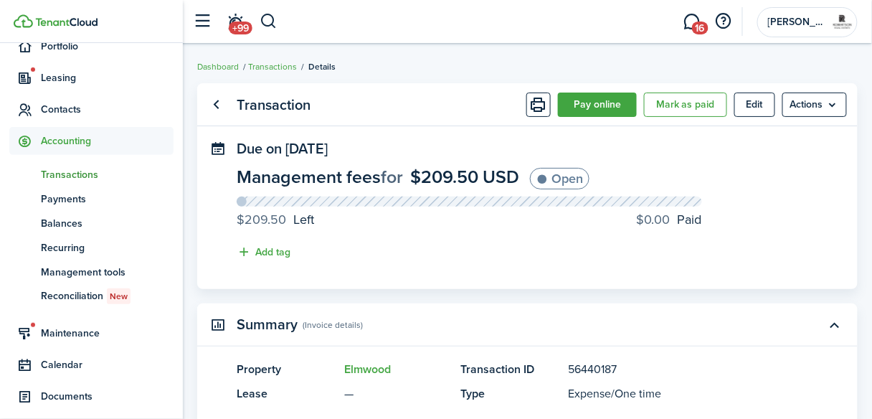
click at [69, 177] on span "Transactions" at bounding box center [107, 174] width 133 height 15
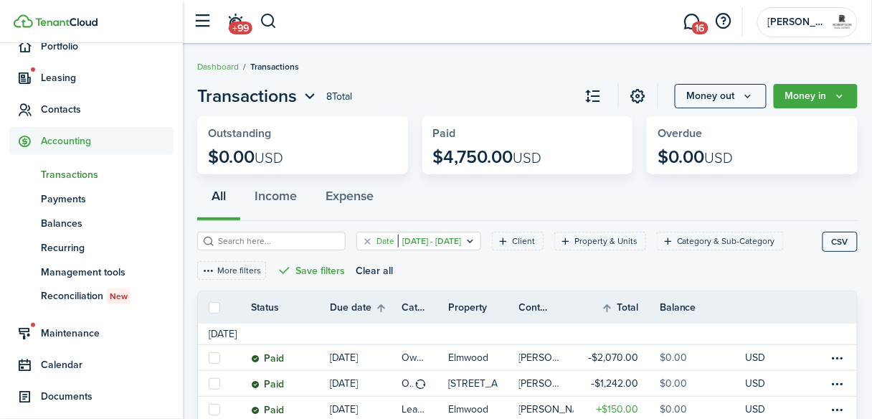
click at [476, 238] on icon "Open filter" at bounding box center [470, 240] width 12 height 11
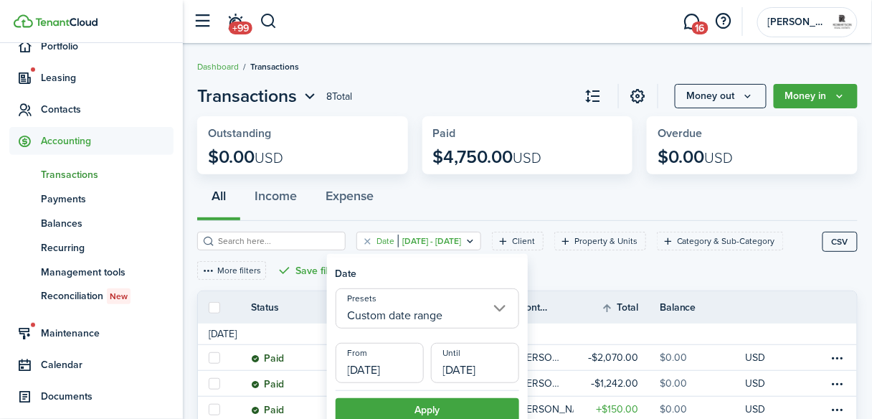
click at [413, 318] on input "Custom date range" at bounding box center [428, 308] width 184 height 40
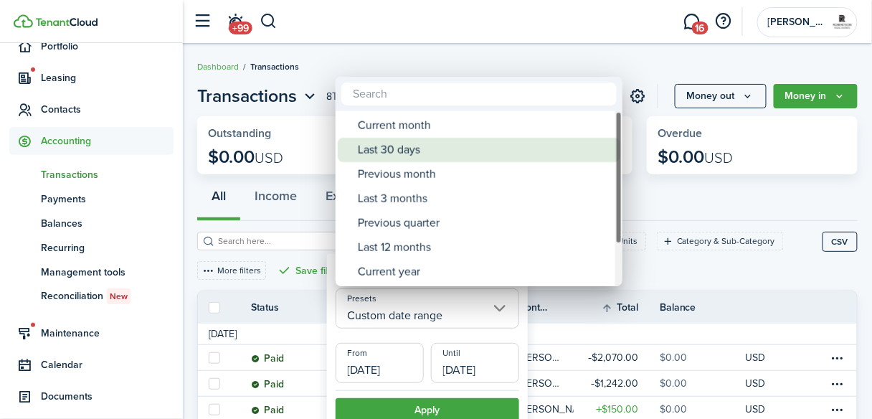
click at [394, 154] on div "Last 30 days" at bounding box center [485, 150] width 254 height 24
type input "Last 30 days"
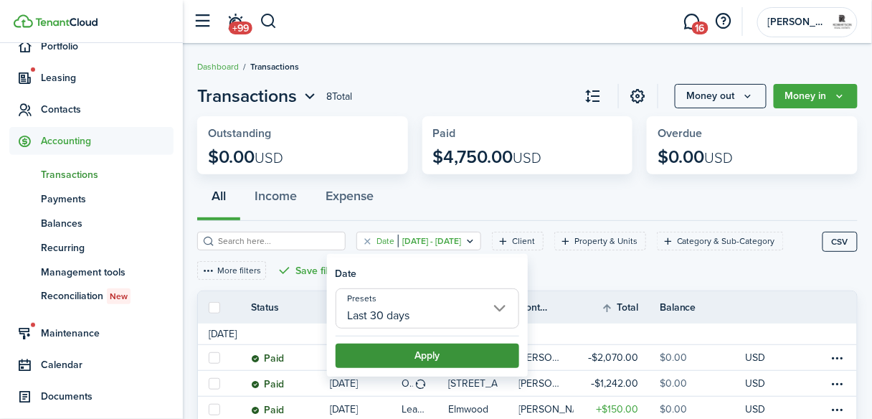
click at [401, 361] on button "Apply" at bounding box center [428, 356] width 184 height 24
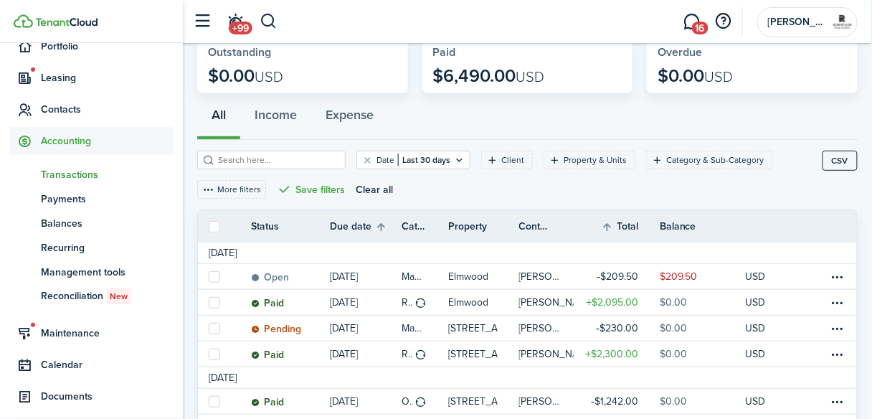
scroll to position [115, 0]
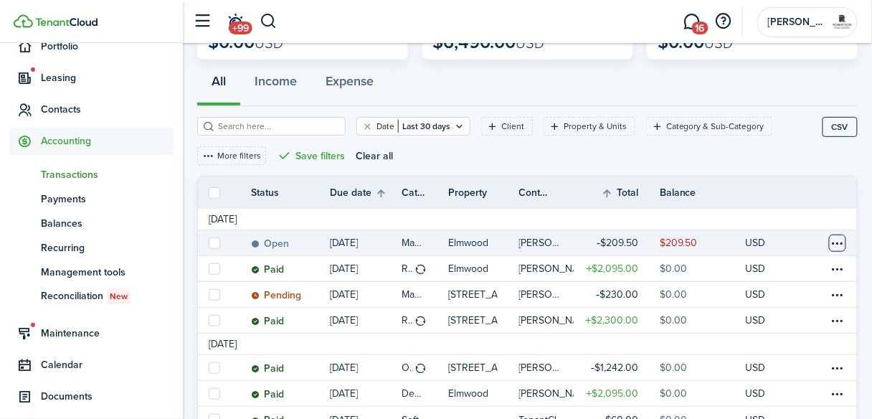
click at [832, 242] on table-menu-btn-icon at bounding box center [837, 243] width 17 height 17
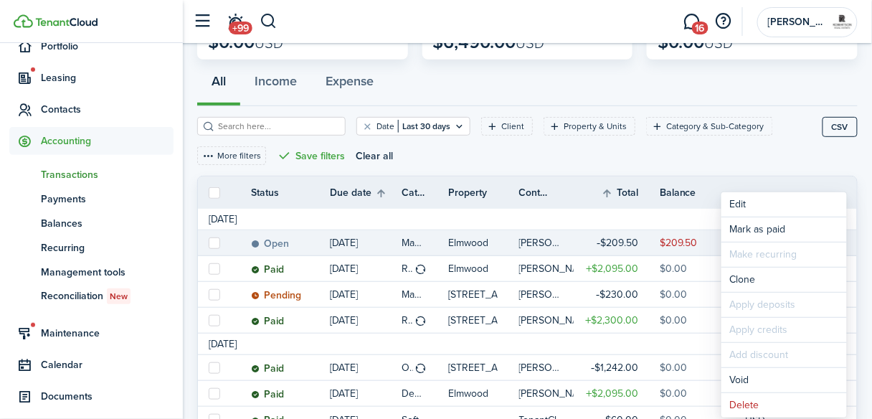
click at [486, 240] on p "Elmwood" at bounding box center [468, 242] width 40 height 15
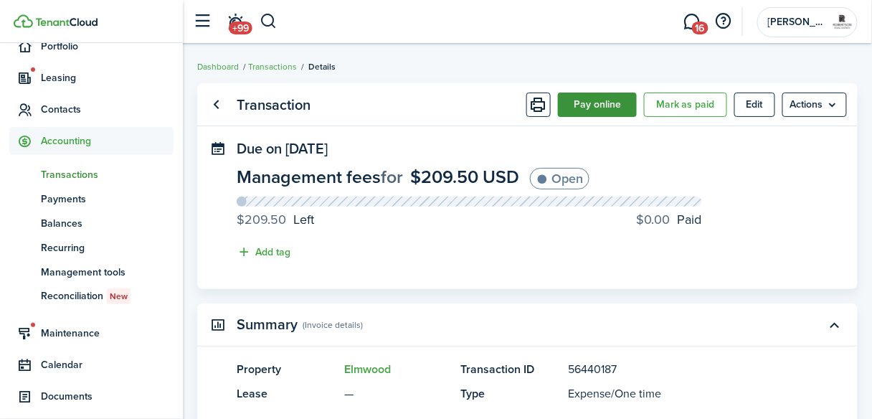
click at [597, 112] on button "Pay online" at bounding box center [597, 105] width 79 height 24
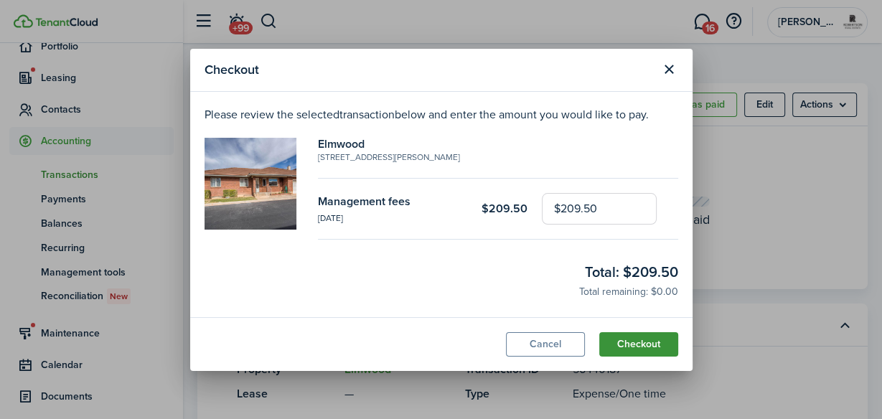
click at [624, 346] on button "Checkout" at bounding box center [638, 344] width 79 height 24
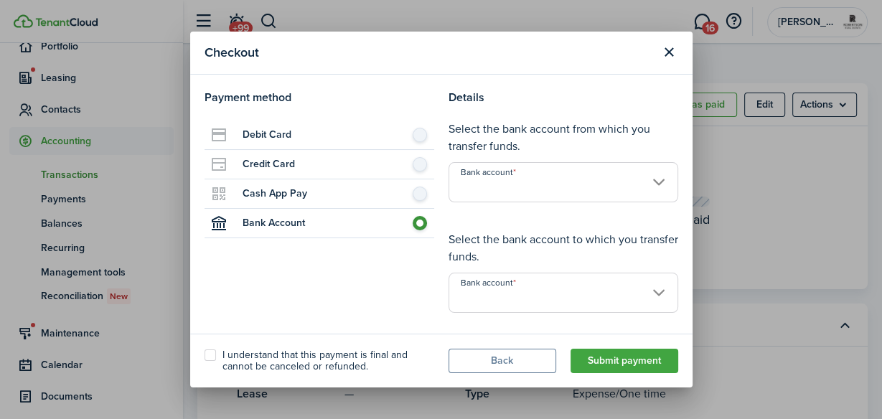
click at [648, 182] on input "Bank account" at bounding box center [563, 182] width 230 height 40
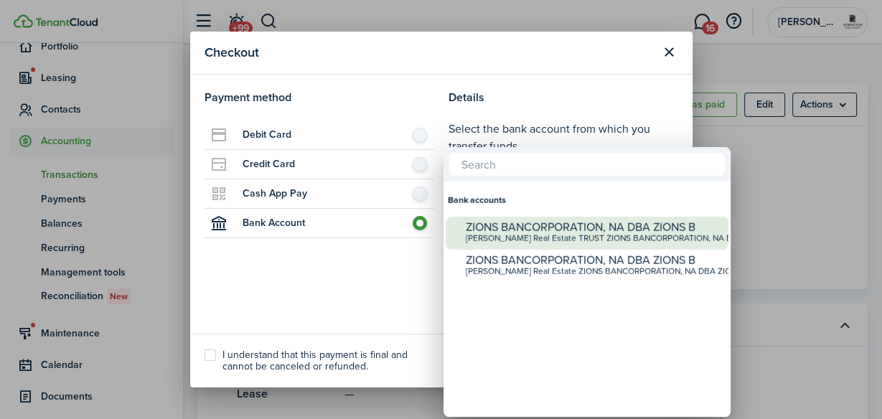
click at [603, 230] on div "ZIONS BANCORPORATION, NA DBA ZIONS B" at bounding box center [593, 227] width 254 height 13
type input "•••• •••• •••• 7154"
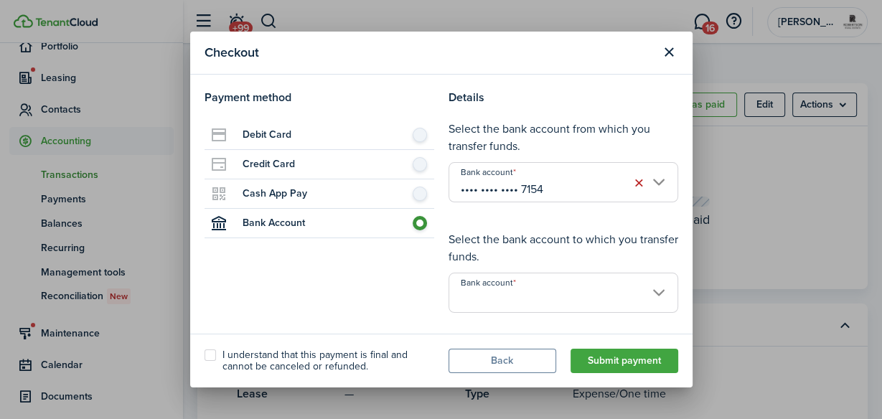
click at [543, 292] on input "Bank account" at bounding box center [563, 293] width 230 height 40
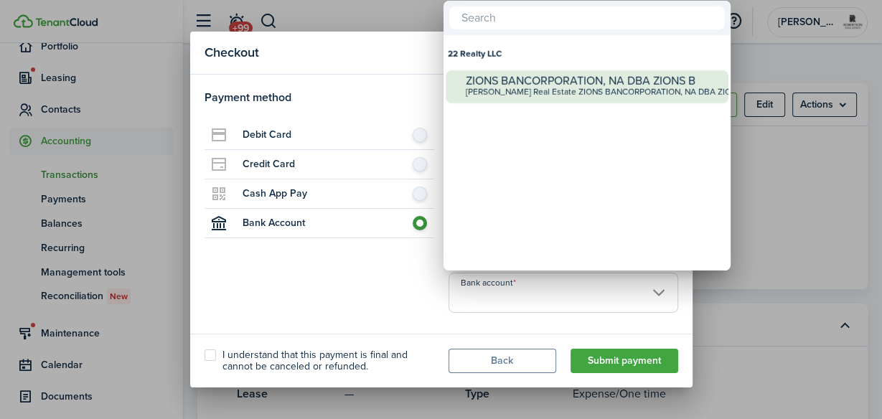
click at [557, 88] on div "[PERSON_NAME] Real Estate ZIONS BANCORPORATION, NA DBA ZIONS B | •••• 0165" at bounding box center [593, 93] width 254 height 10
type input "•••• •••• •••• 0165"
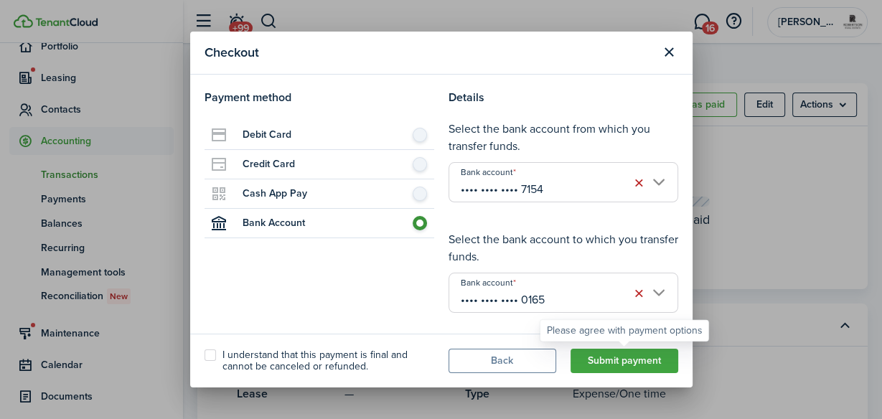
drag, startPoint x: 586, startPoint y: 361, endPoint x: 476, endPoint y: 323, distance: 116.9
click at [506, 325] on section "Checkout Payment method Debit Card Credit Card Cash App Pay Bank Account Detail…" at bounding box center [441, 210] width 502 height 356
click at [210, 354] on label "I understand that this payment is final and cannot be canceled or refunded." at bounding box center [319, 360] width 230 height 23
click at [204, 361] on input "I understand that this payment is final and cannot be canceled or refunded." at bounding box center [204, 361] width 1 height 1
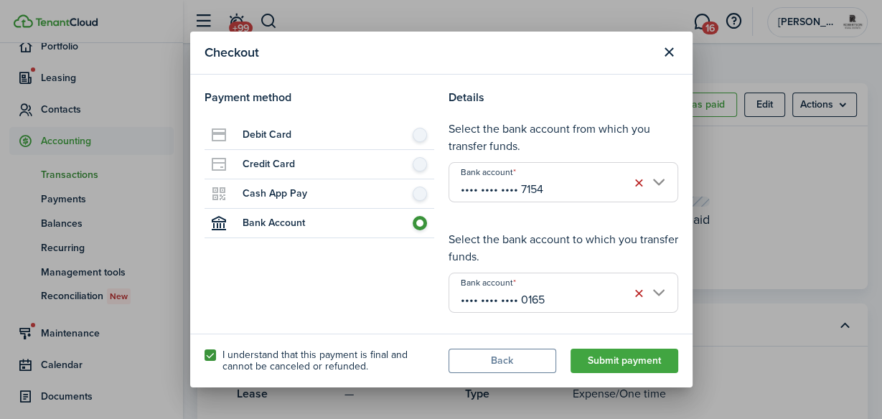
checkbox input "true"
click at [588, 359] on button "Submit payment" at bounding box center [624, 361] width 108 height 24
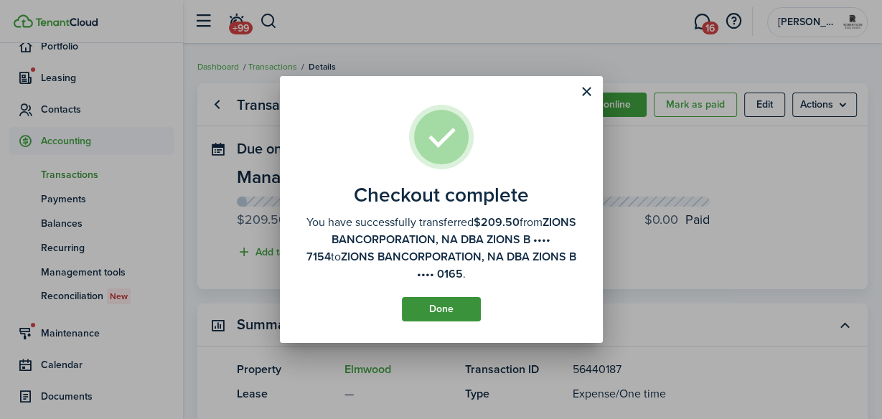
click at [455, 305] on button "Done" at bounding box center [441, 309] width 79 height 24
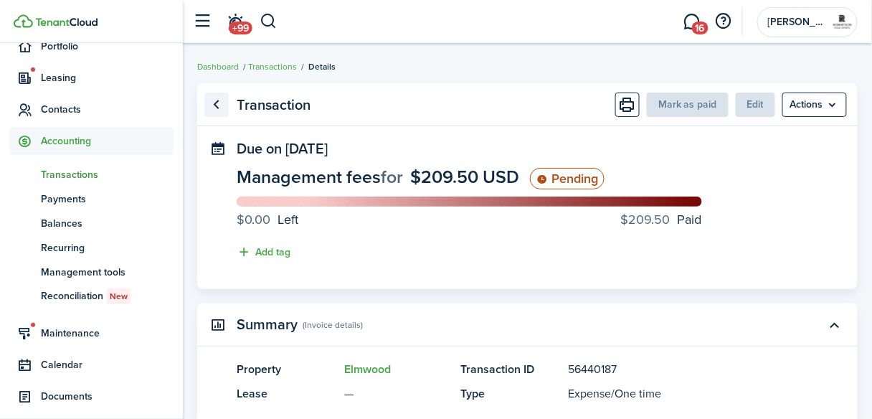
click at [216, 101] on link "Go back" at bounding box center [216, 105] width 24 height 24
